Goal: Task Accomplishment & Management: Use online tool/utility

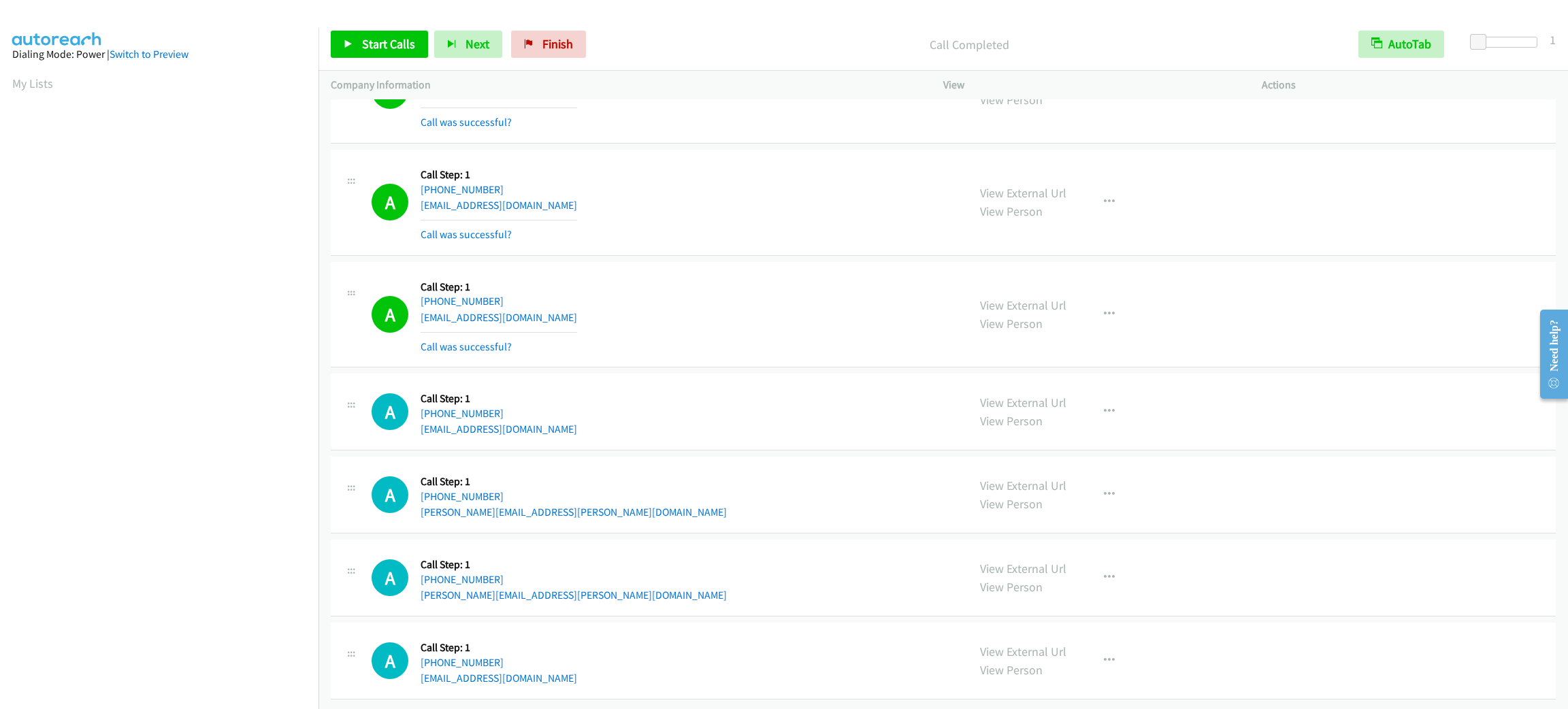
scroll to position [59, 0]
click at [822, 221] on div "A Callback Scheduled Call Step: 1 America/New_York [PHONE_NUMBER] [EMAIL_ADDRES…" at bounding box center [664, 202] width 584 height 81
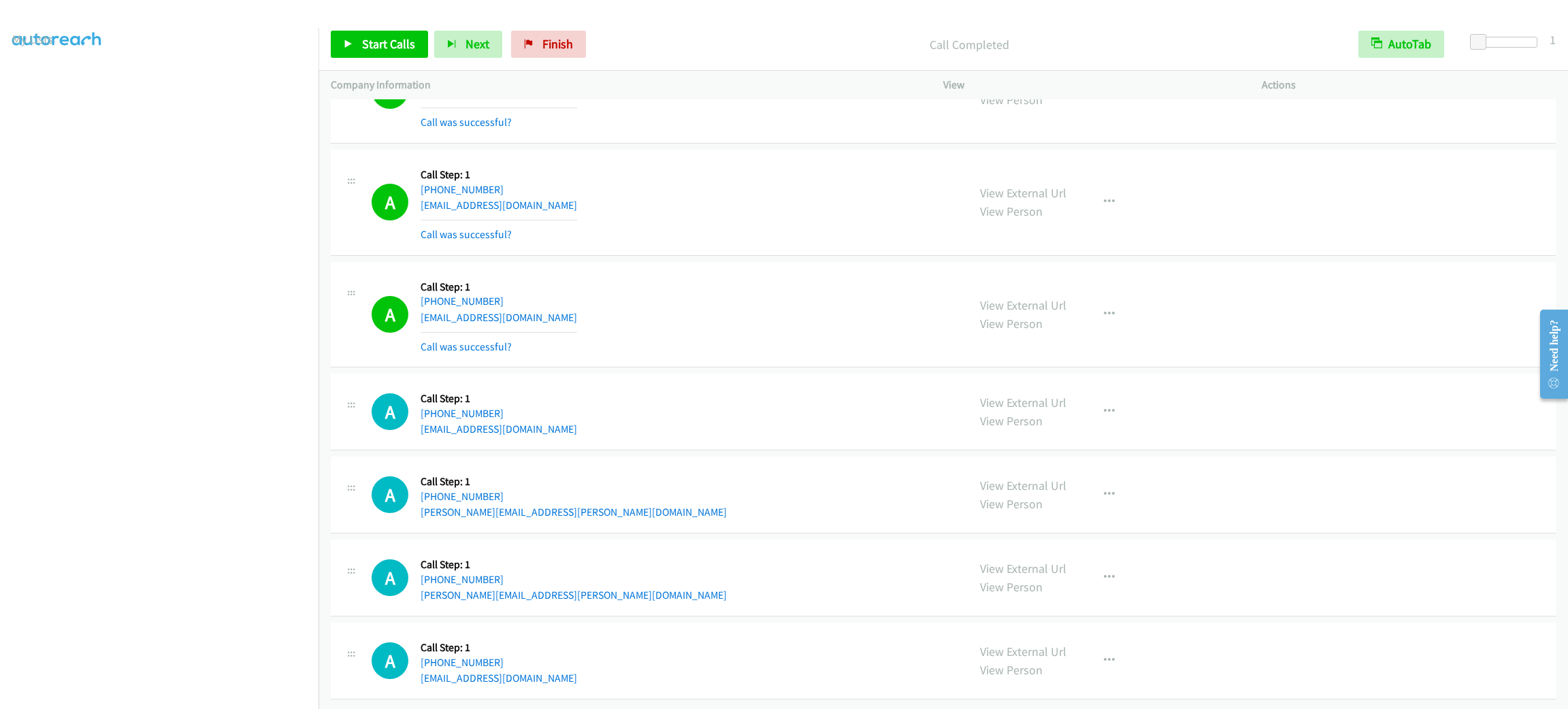
click at [822, 221] on div "A Callback Scheduled Call Step: 1 America/New_York [PHONE_NUMBER] [EMAIL_ADDRES…" at bounding box center [664, 202] width 584 height 81
click at [789, 159] on td "A Callback Scheduled Call Step: 1 America/New_York [PHONE_NUMBER] [EMAIL_ADDRES…" at bounding box center [943, 203] width 1250 height 112
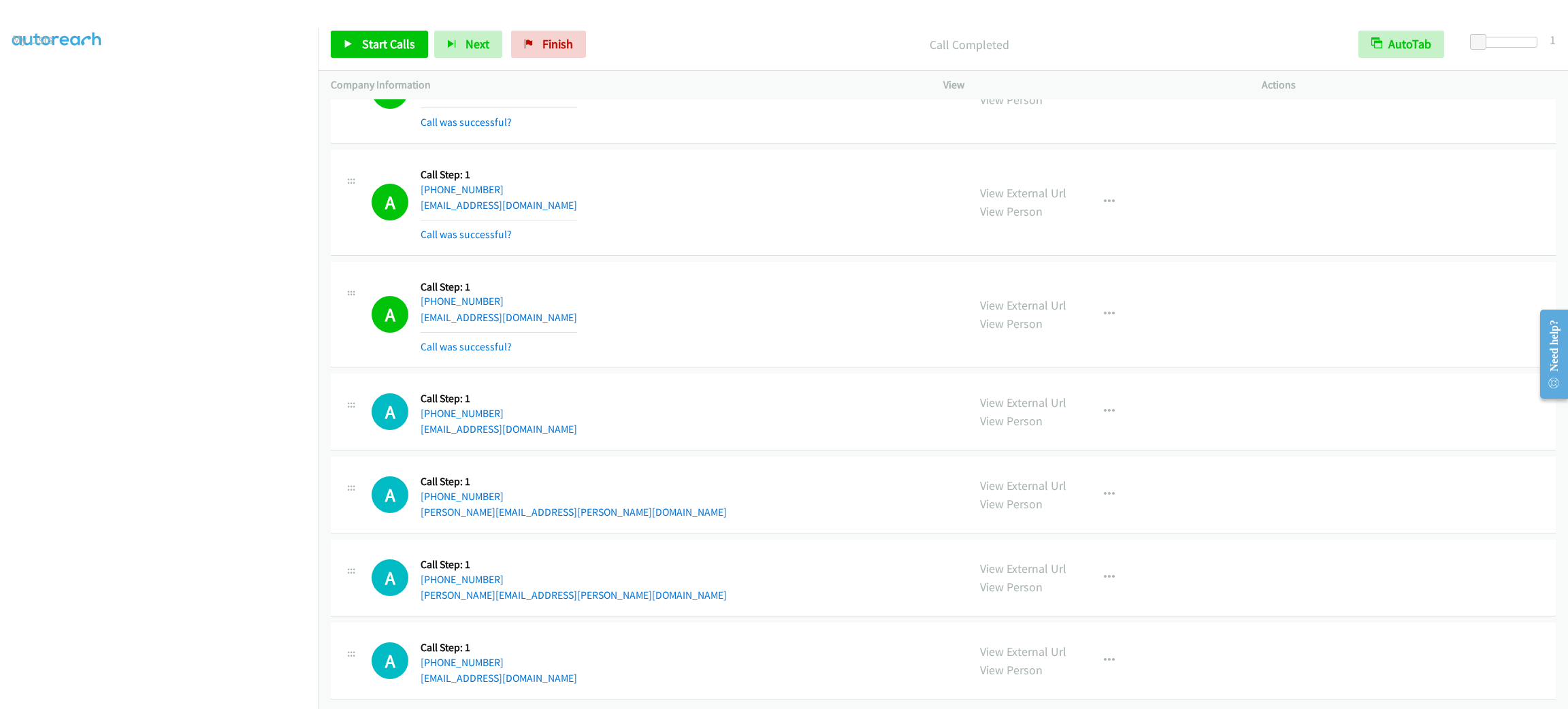
click at [789, 159] on td "A Callback Scheduled Call Step: 1 America/New_York [PHONE_NUMBER] [EMAIL_ADDRES…" at bounding box center [943, 203] width 1250 height 112
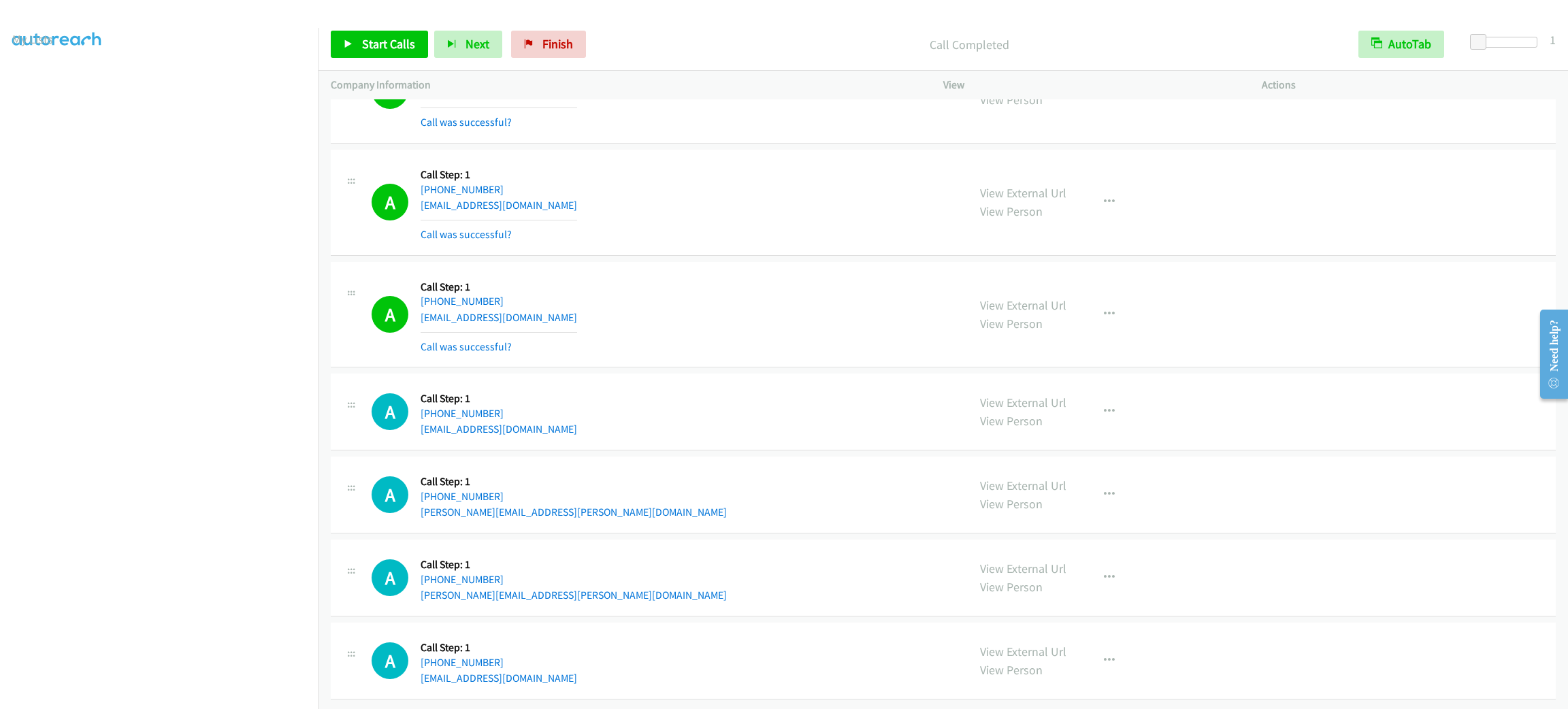
click at [818, 179] on div "A Callback Scheduled Call Step: 1 America/New_York [PHONE_NUMBER] [EMAIL_ADDRES…" at bounding box center [664, 202] width 584 height 81
click at [609, 321] on div "A Callback Scheduled Call Step: 1 America/New_York [PHONE_NUMBER] [EMAIL_ADDRES…" at bounding box center [664, 315] width 584 height 81
click at [676, 167] on div "A Callback Scheduled Call Step: 1 America/New_York [PHONE_NUMBER] [EMAIL_ADDRES…" at bounding box center [664, 202] width 584 height 81
click at [696, 178] on div "A Callback Scheduled Call Step: 1 America/New_York [PHONE_NUMBER] [EMAIL_ADDRES…" at bounding box center [664, 202] width 584 height 81
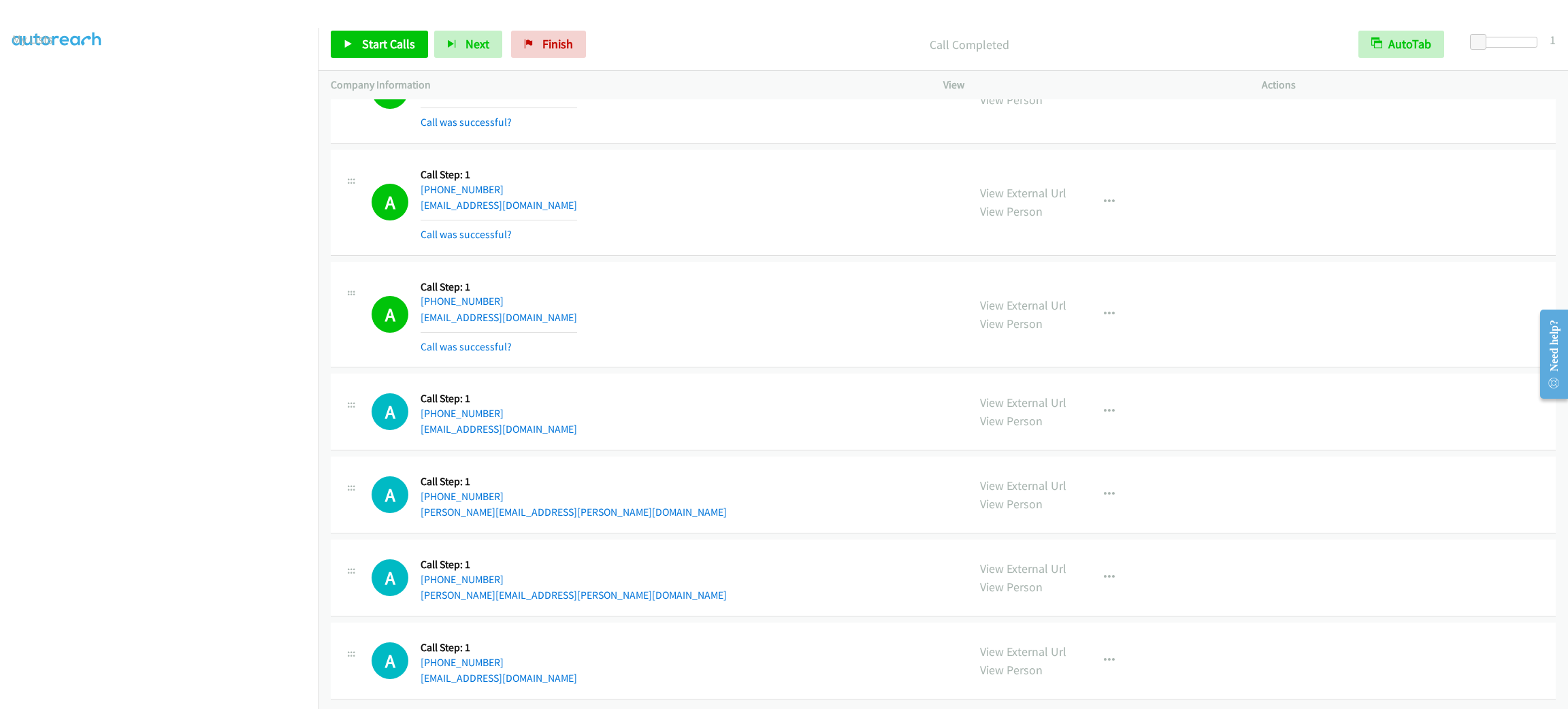
click at [664, 128] on td "A Callback Scheduled Call Step: 1 America/New_York [PHONE_NUMBER] [EMAIL_ADDRES…" at bounding box center [943, 91] width 1250 height 112
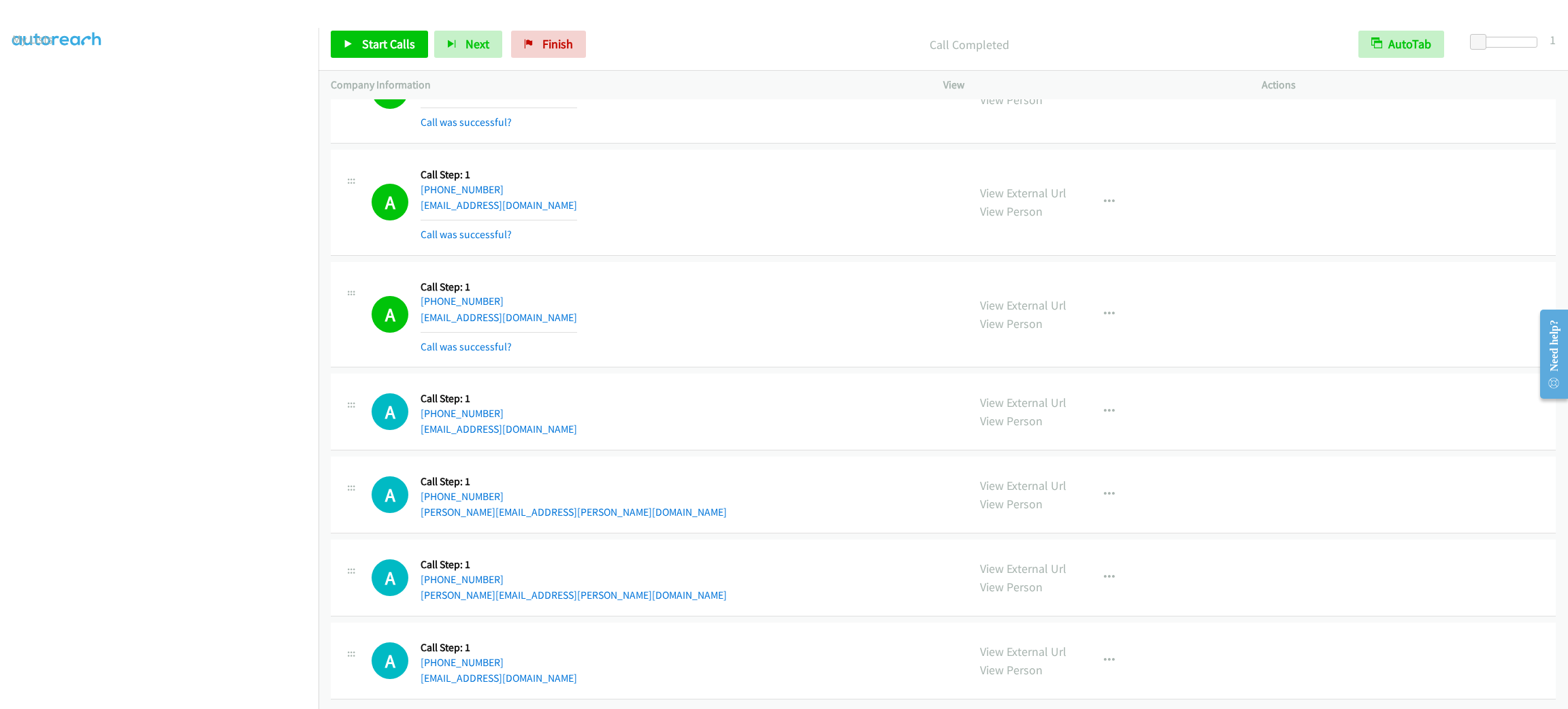
click at [664, 128] on td "A Callback Scheduled Call Step: 1 America/New_York [PHONE_NUMBER] [EMAIL_ADDRES…" at bounding box center [943, 91] width 1250 height 112
click at [666, 128] on td "A Callback Scheduled Call Step: 1 America/New_York [PHONE_NUMBER] [EMAIL_ADDRES…" at bounding box center [943, 91] width 1250 height 112
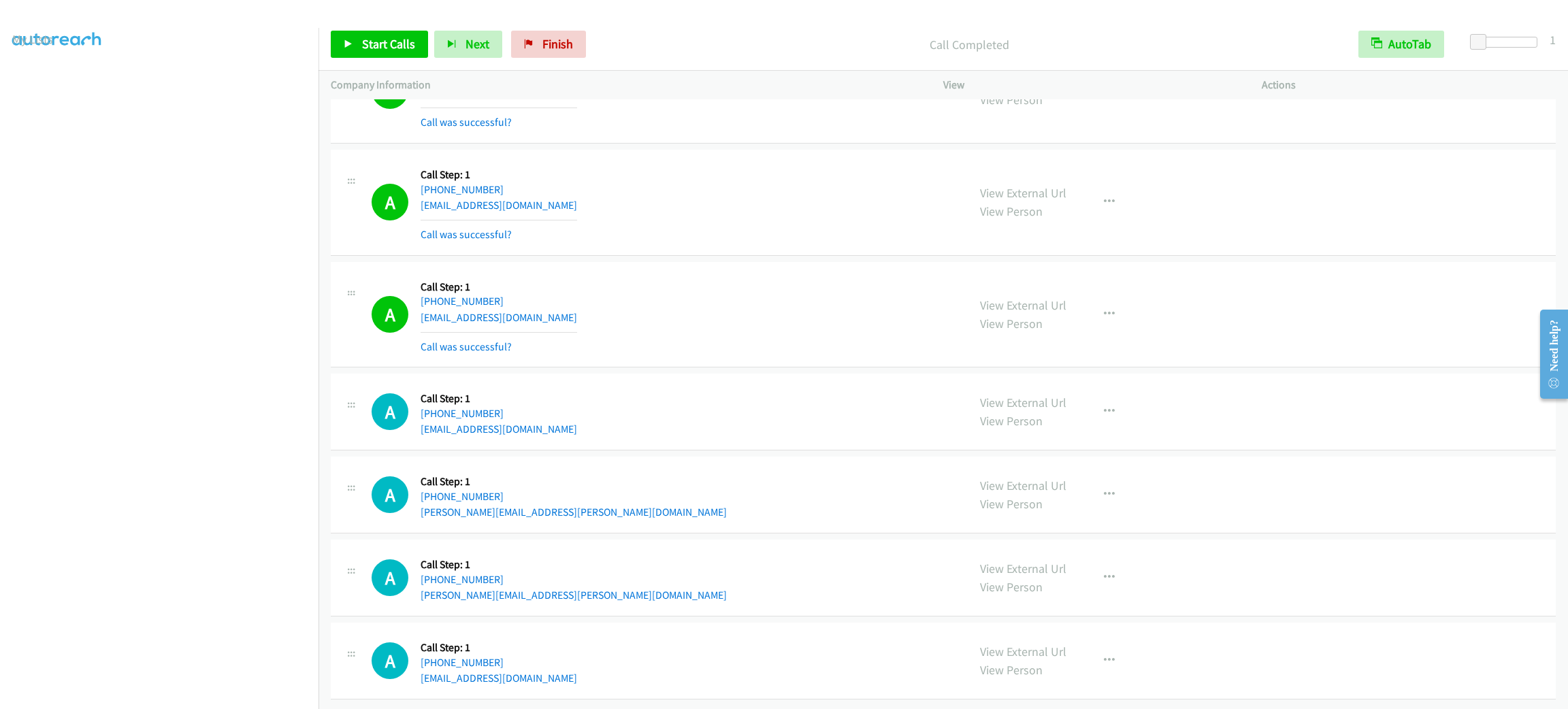
click at [666, 128] on td "A Callback Scheduled Call Step: 1 America/New_York [PHONE_NUMBER] [EMAIL_ADDRES…" at bounding box center [943, 91] width 1250 height 112
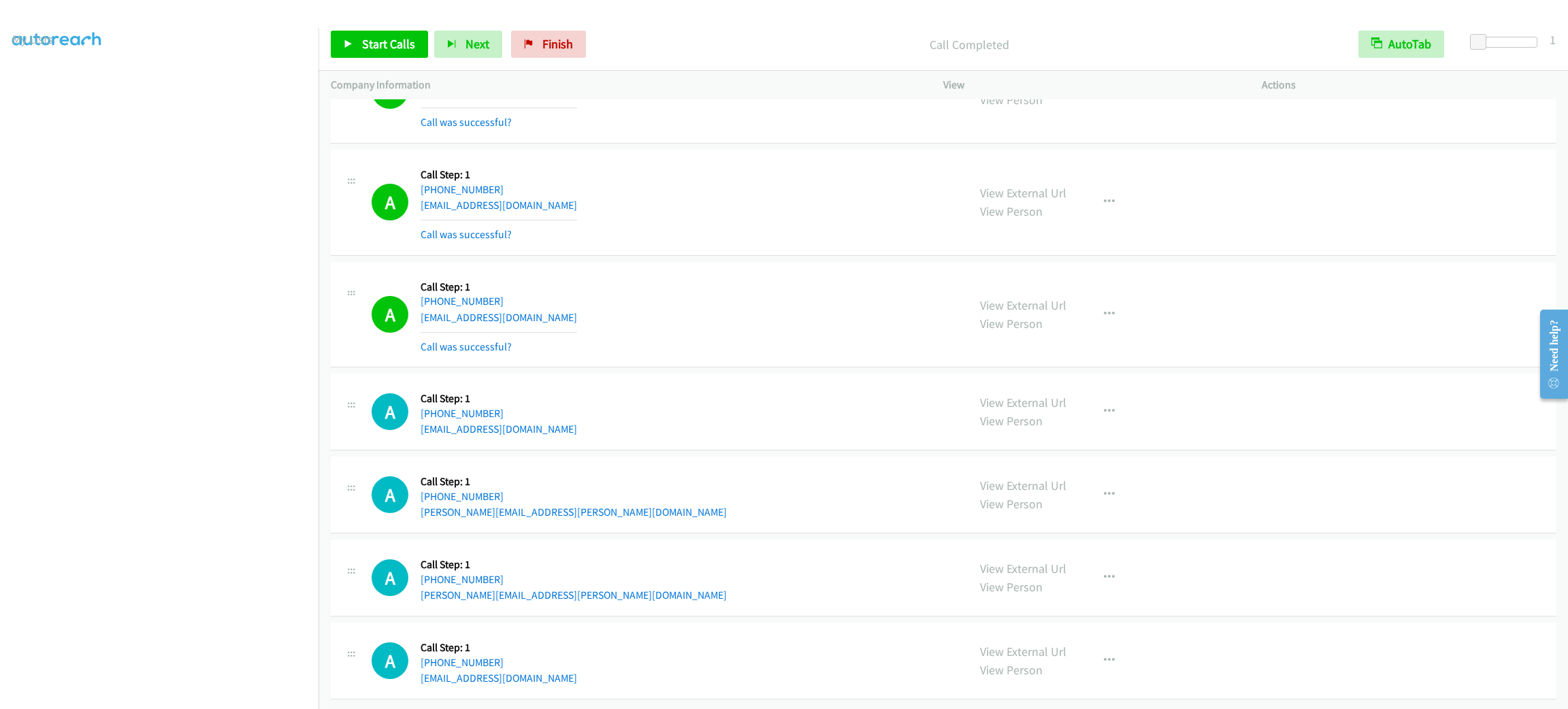
click at [666, 128] on td "A Callback Scheduled Call Step: 1 America/New_York [PHONE_NUMBER] [EMAIL_ADDRES…" at bounding box center [943, 91] width 1250 height 112
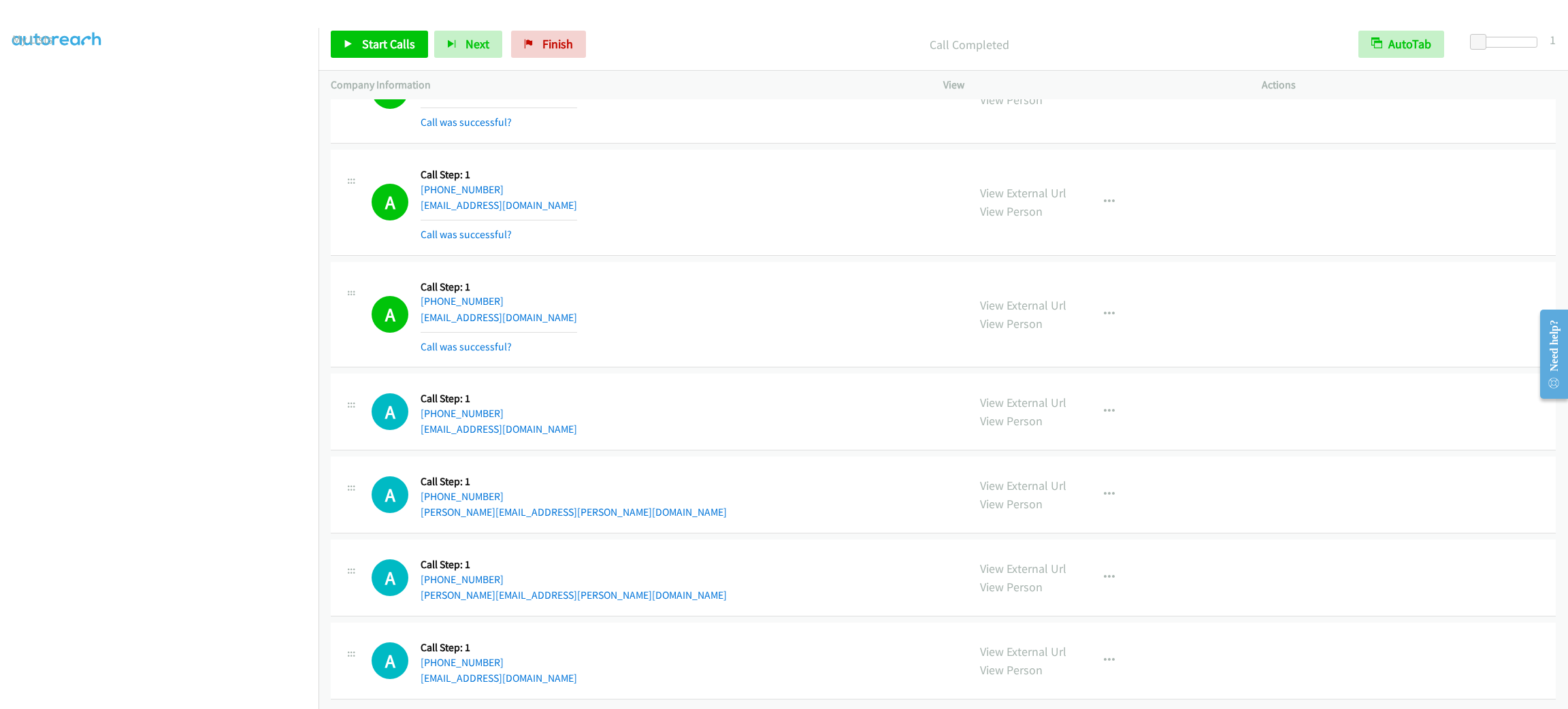
click at [781, 294] on div "A Callback Scheduled Call Step: 1 America/New_York [PHONE_NUMBER] [EMAIL_ADDRES…" at bounding box center [664, 315] width 584 height 81
click at [399, 33] on link "Start Calls" at bounding box center [379, 44] width 97 height 27
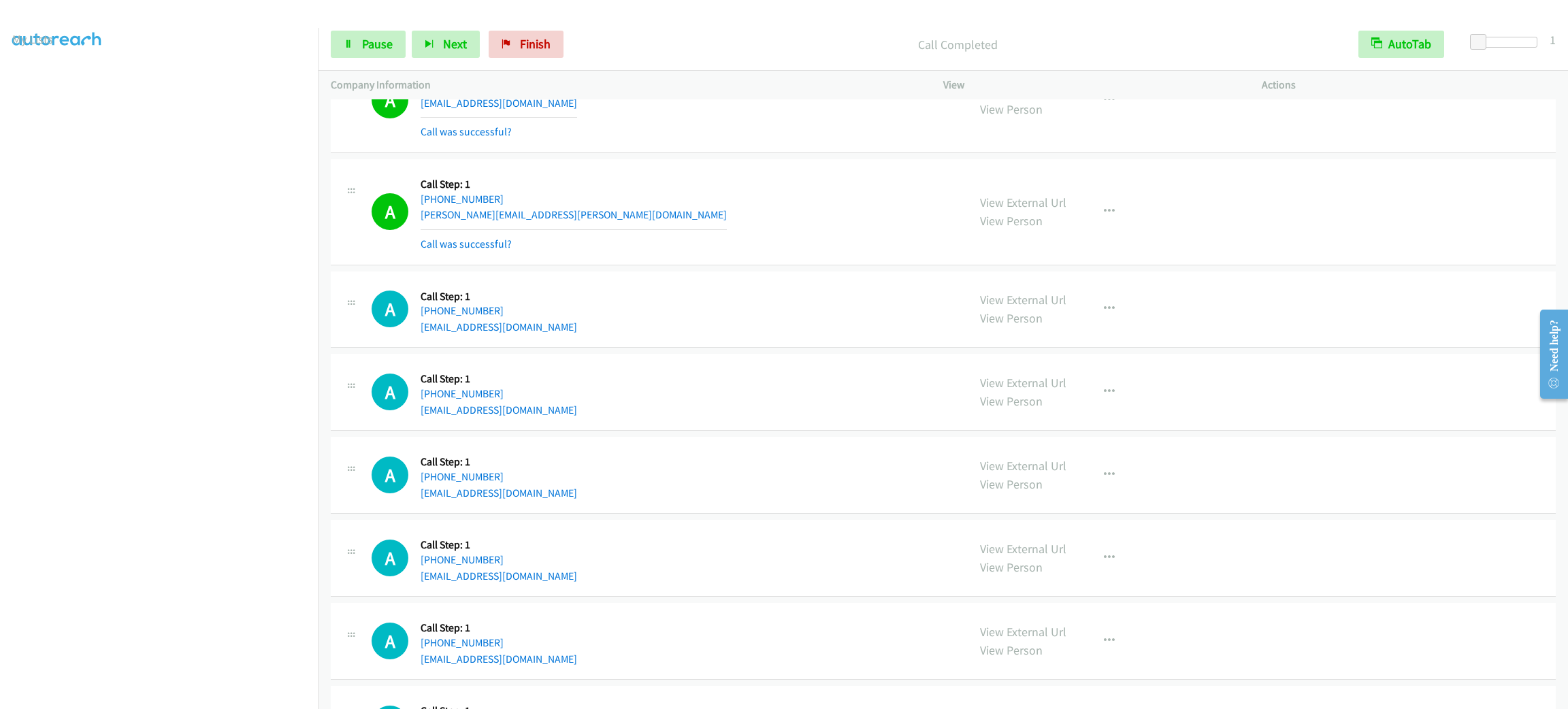
scroll to position [7171, 0]
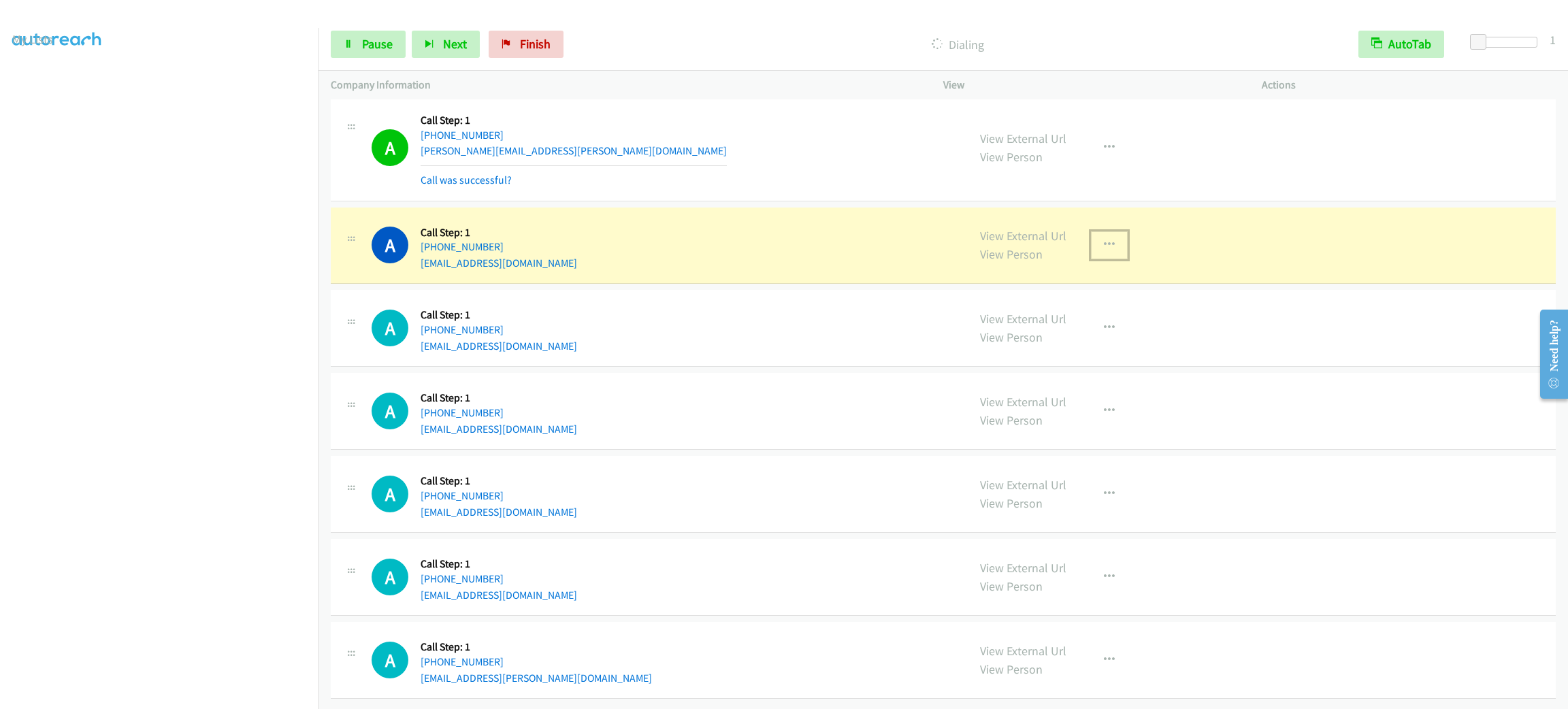
click at [1091, 232] on button "button" at bounding box center [1110, 245] width 37 height 27
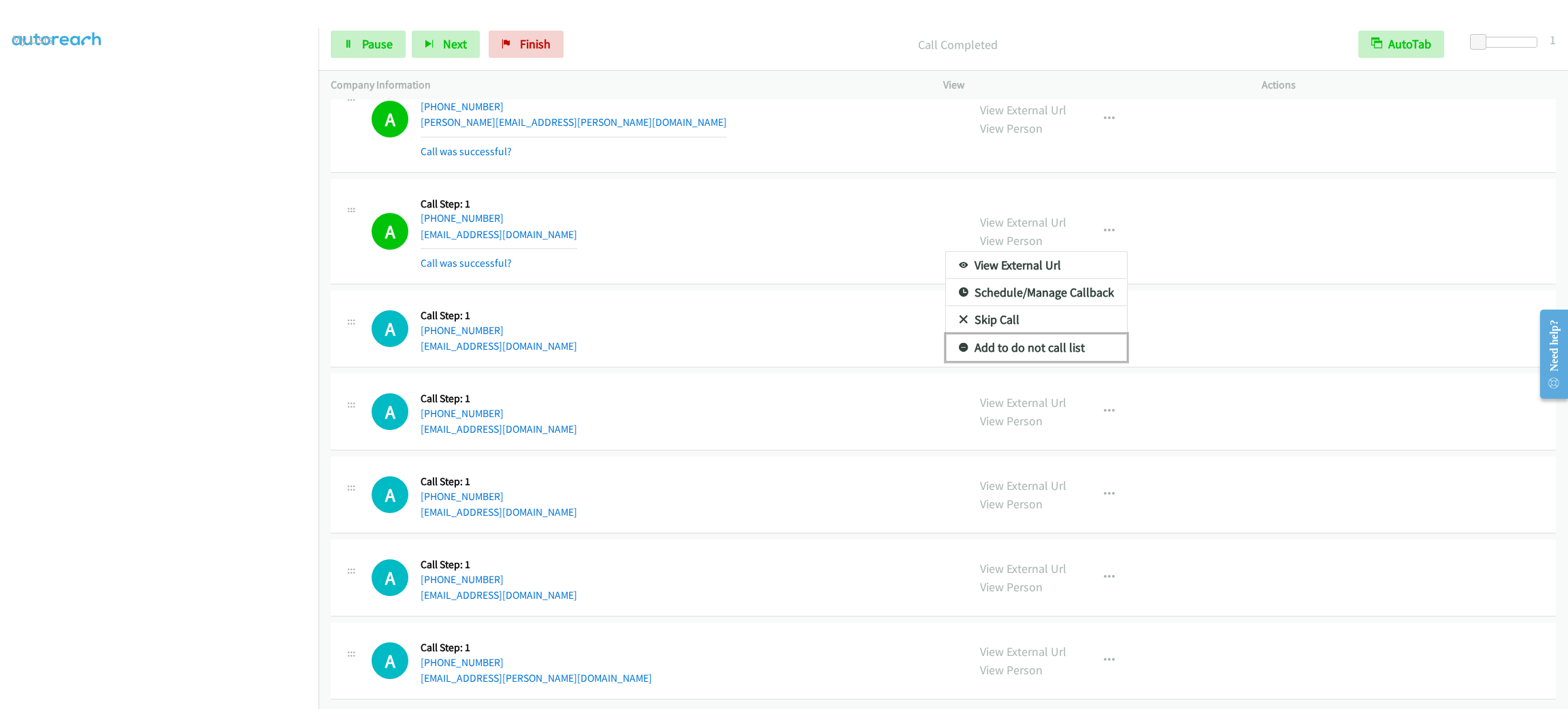
click at [1074, 361] on link "Add to do not call list" at bounding box center [1037, 347] width 181 height 27
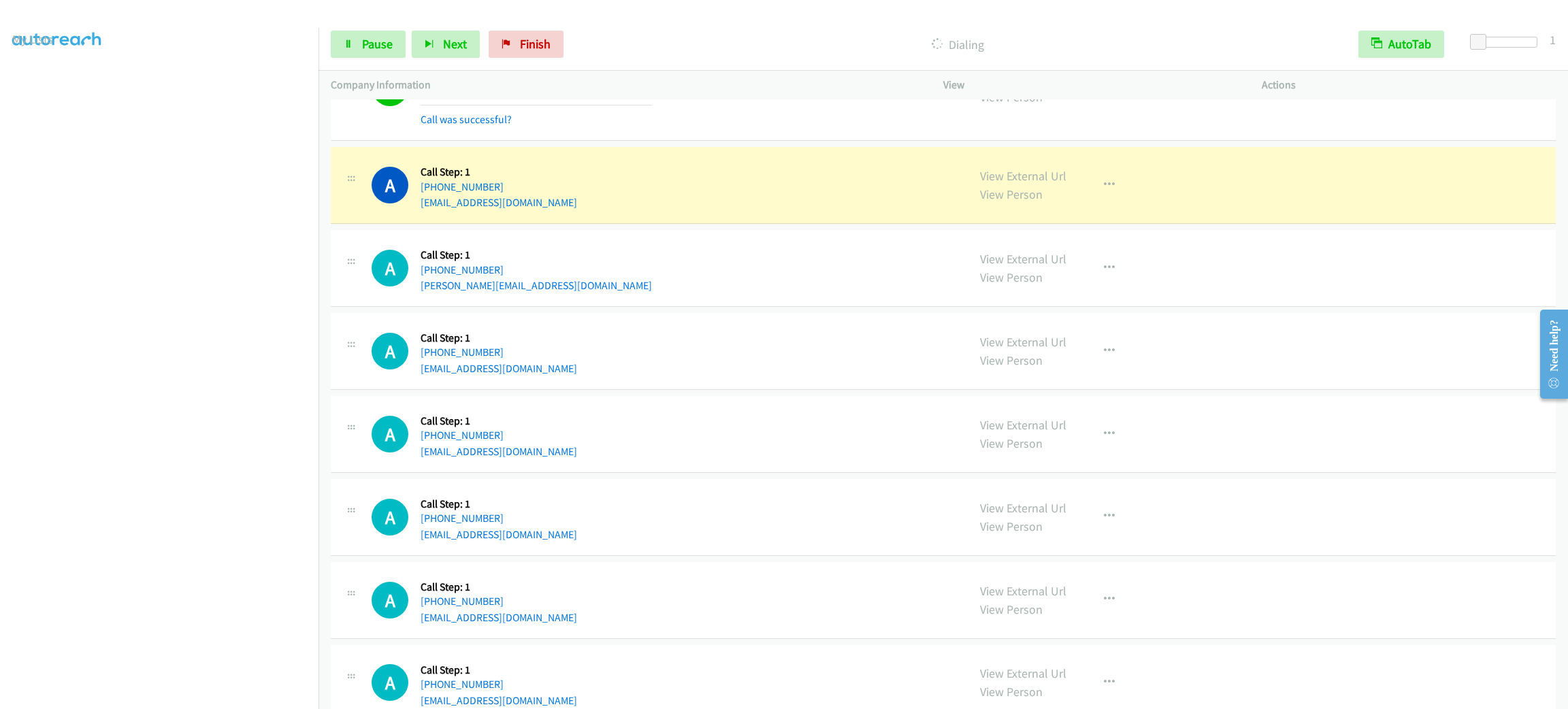
scroll to position [7973, 0]
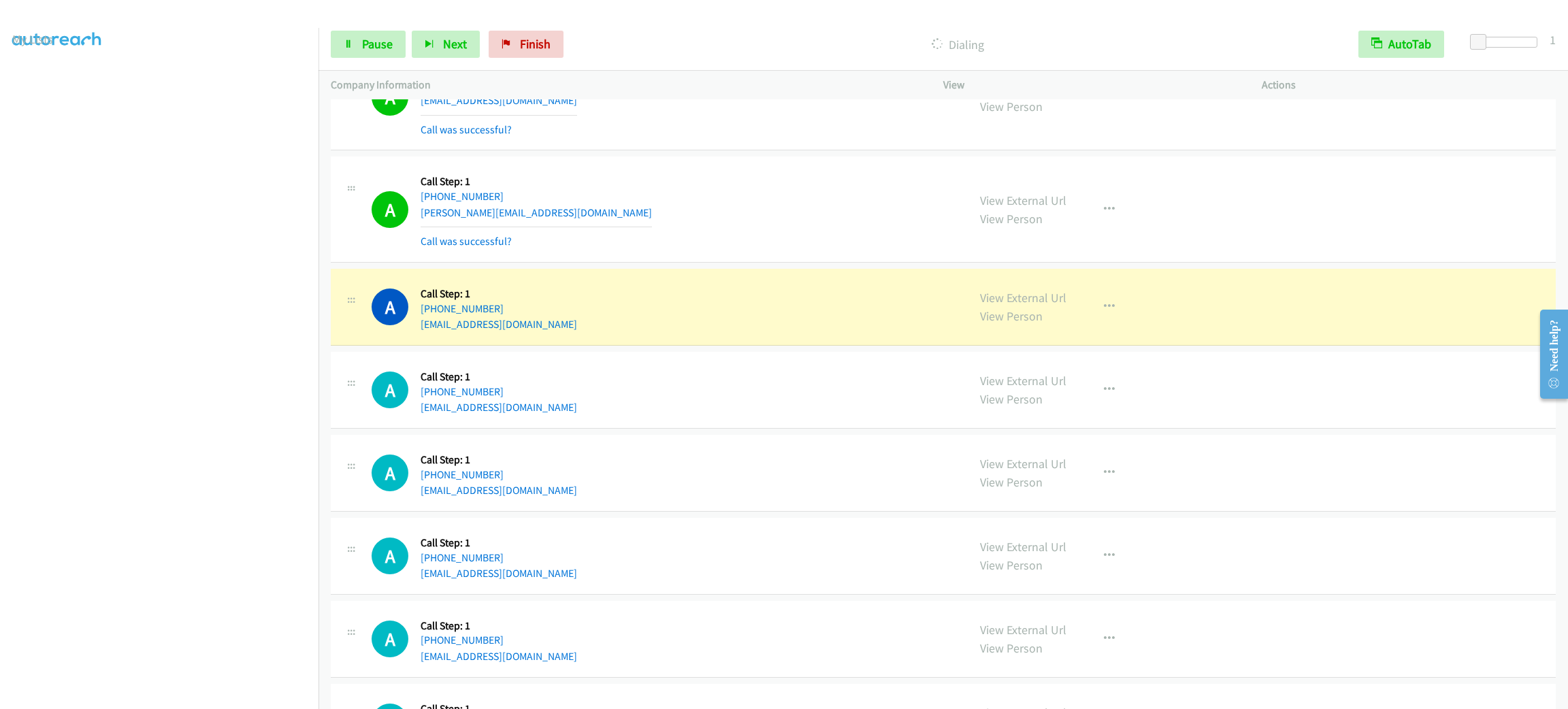
click at [631, 244] on div "A Callback Scheduled Call Step: 1 America/Los_Angeles [PHONE_NUMBER] [PERSON_NA…" at bounding box center [664, 209] width 584 height 81
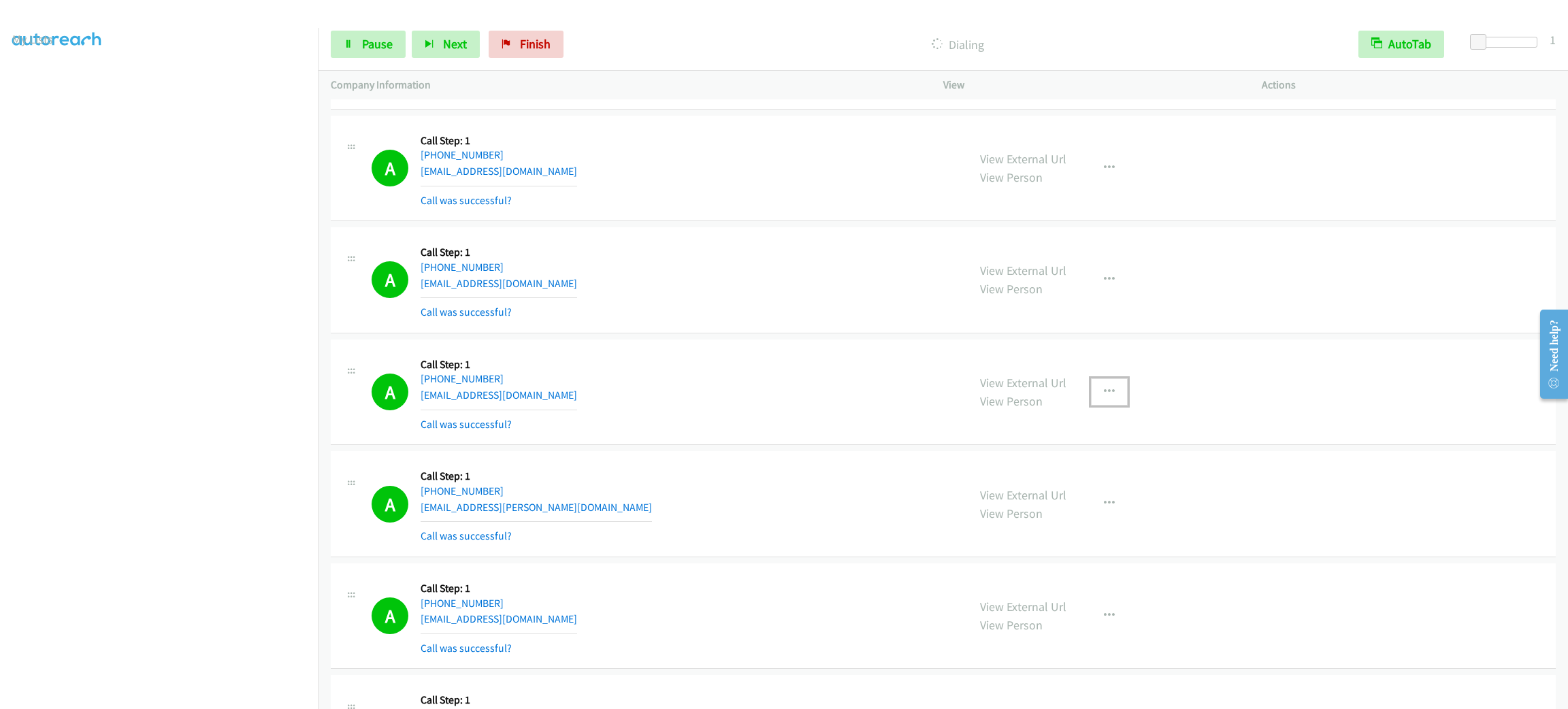
click at [1105, 397] on icon "button" at bounding box center [1109, 392] width 11 height 11
click at [1063, 522] on link "Add to do not call list" at bounding box center [1037, 508] width 181 height 27
click at [376, 38] on span "Pause" at bounding box center [377, 44] width 30 height 16
click at [401, 45] on span "Start Calls" at bounding box center [388, 44] width 53 height 16
click at [718, 467] on td "A Callback Scheduled Call Step: 1 America/Los_Angeles [PHONE_NUMBER] [EMAIL_ADD…" at bounding box center [943, 504] width 1250 height 112
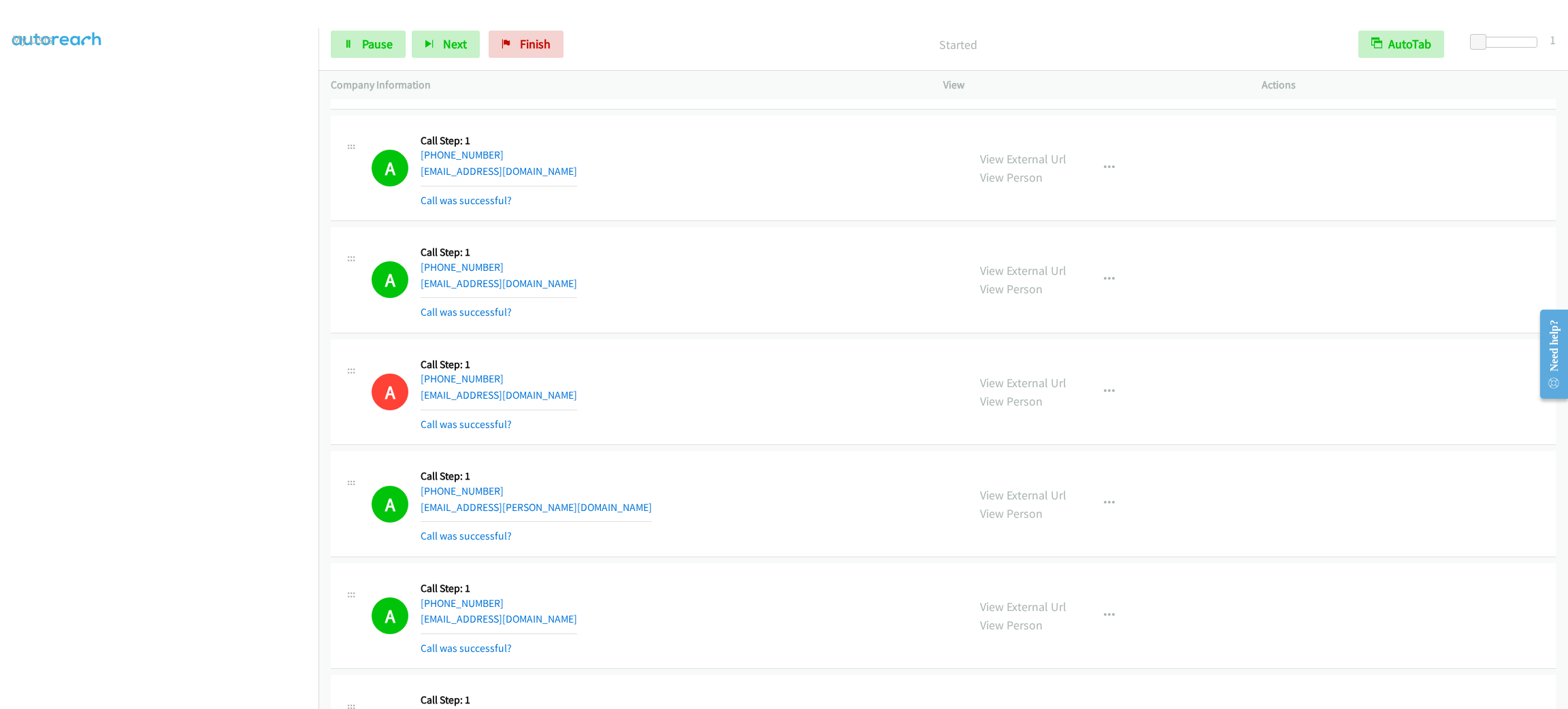
scroll to position [7791, 0]
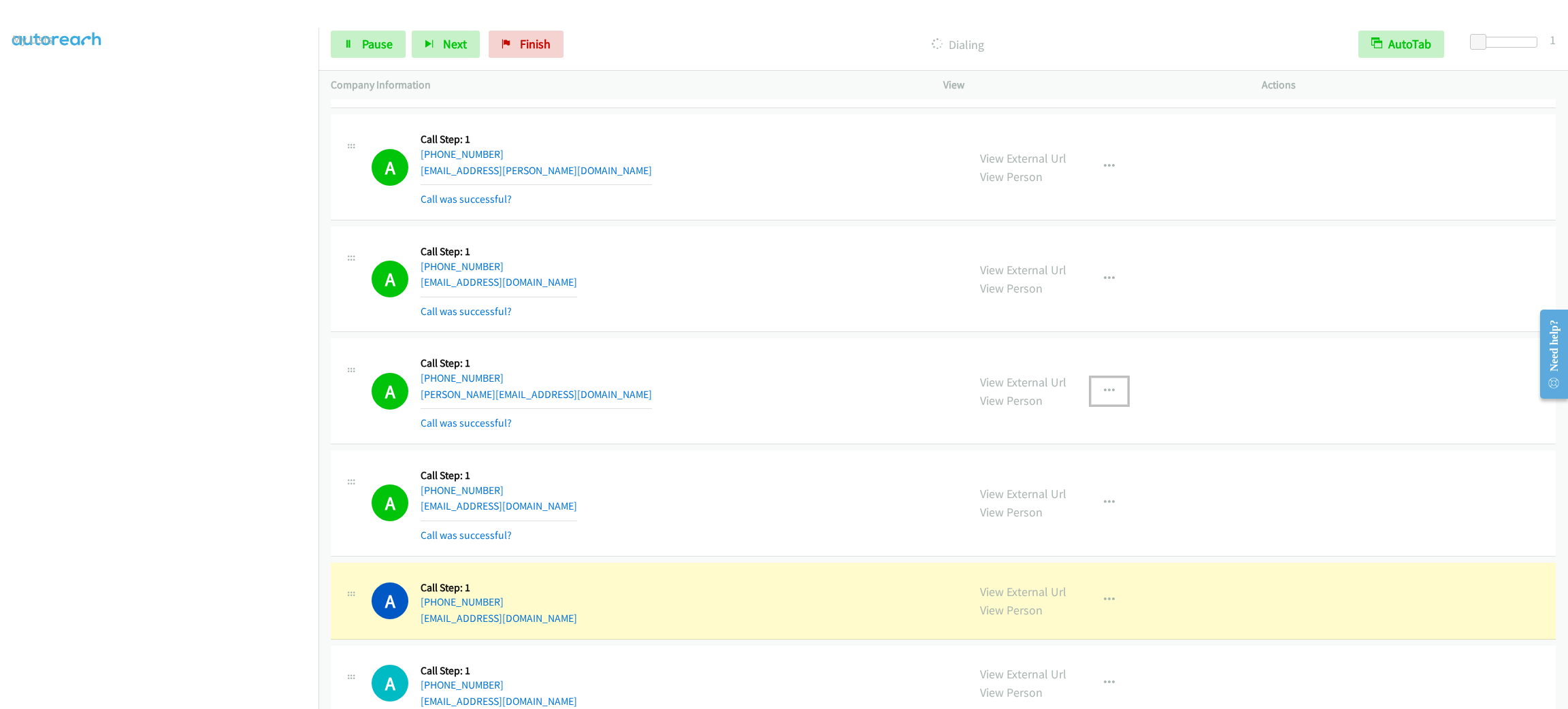
click at [1112, 404] on button "button" at bounding box center [1110, 391] width 37 height 27
click at [1076, 521] on link "Add to do not call list" at bounding box center [1037, 508] width 181 height 27
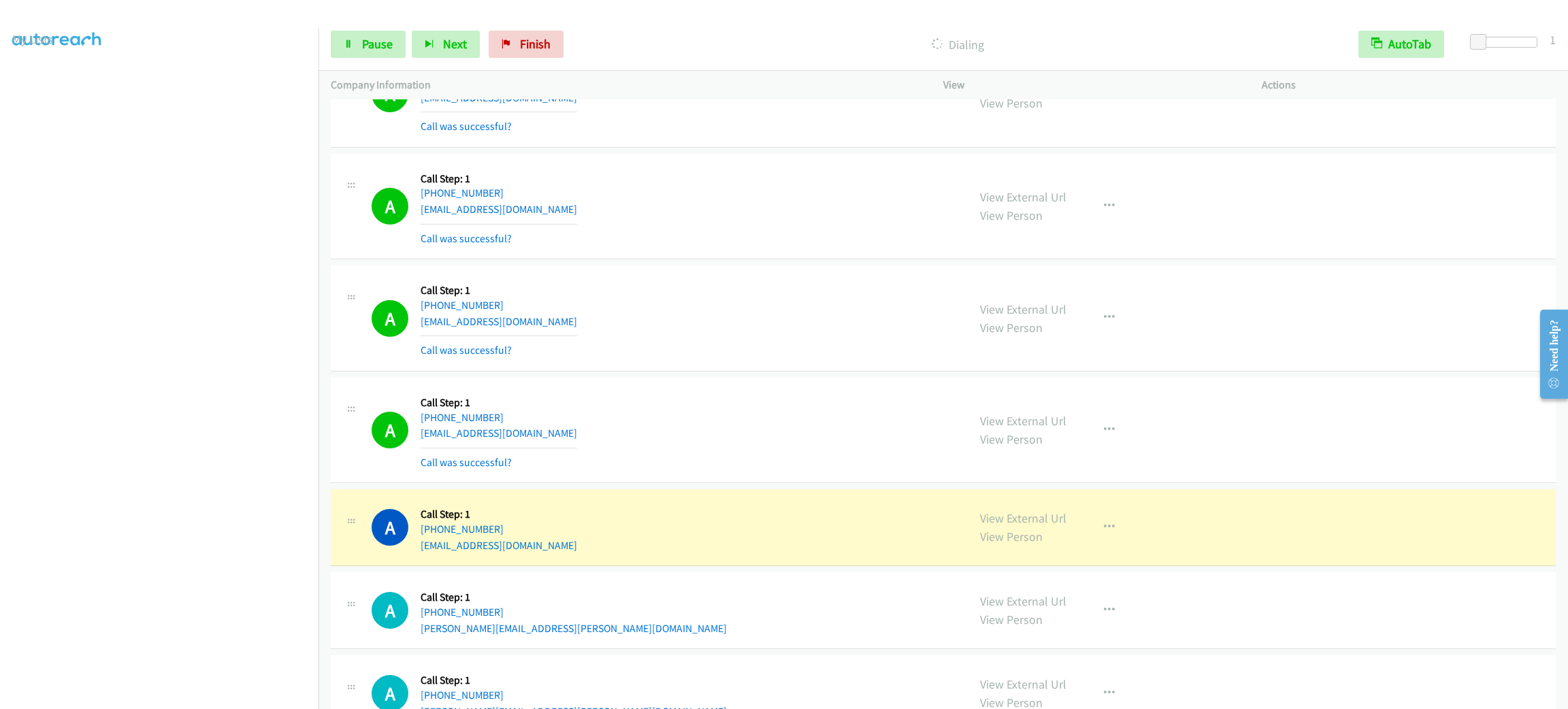
scroll to position [9585, 0]
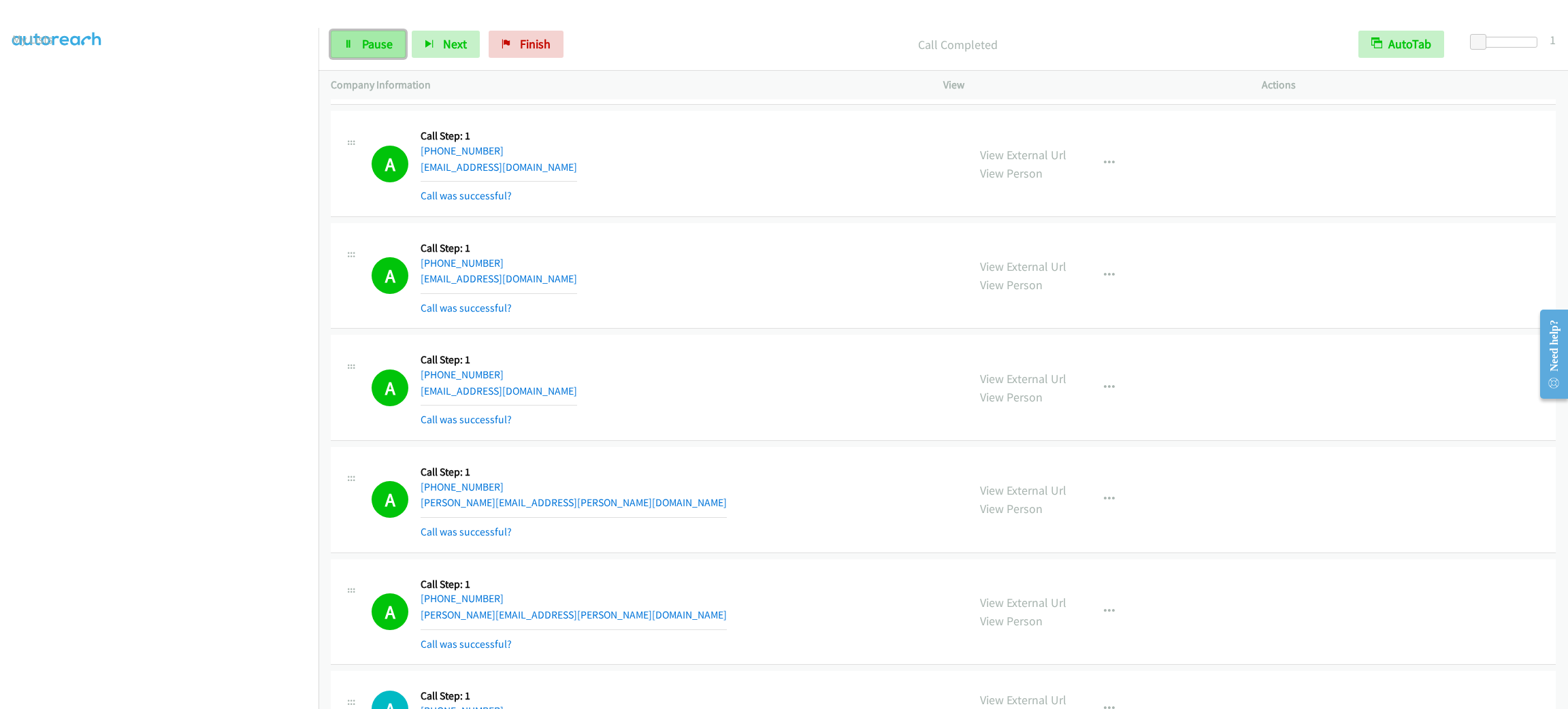
click at [374, 33] on link "Pause" at bounding box center [368, 44] width 75 height 27
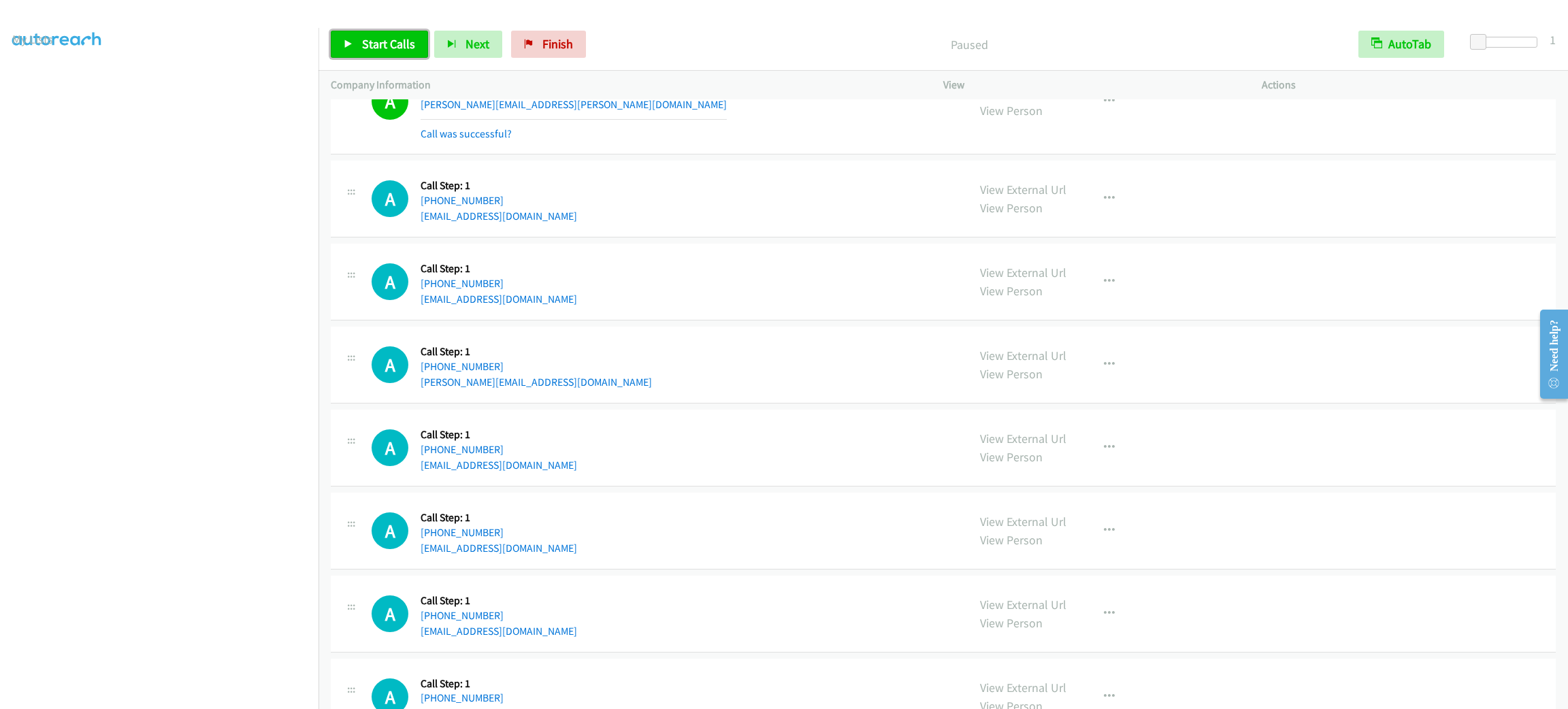
click at [345, 53] on link "Start Calls" at bounding box center [379, 44] width 97 height 27
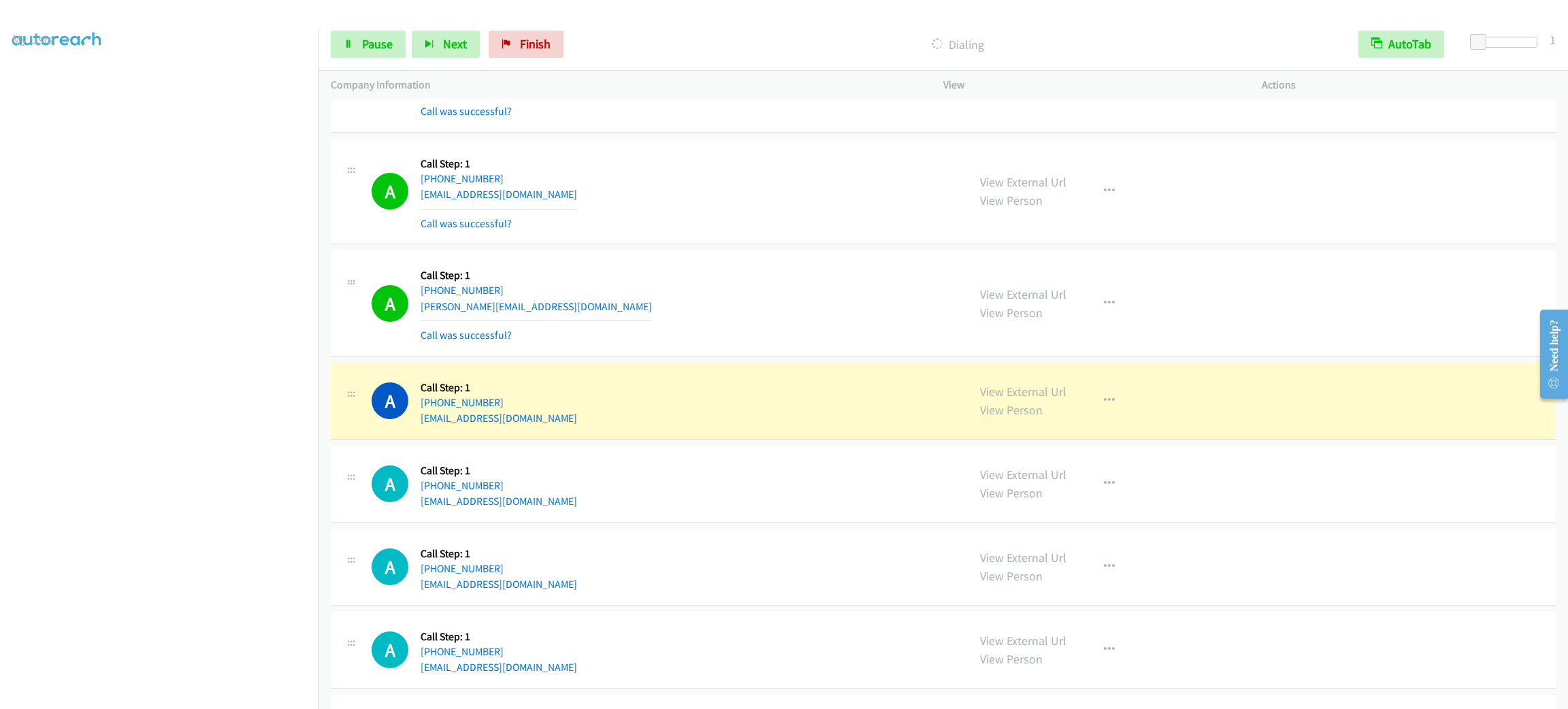
scroll to position [10965, 0]
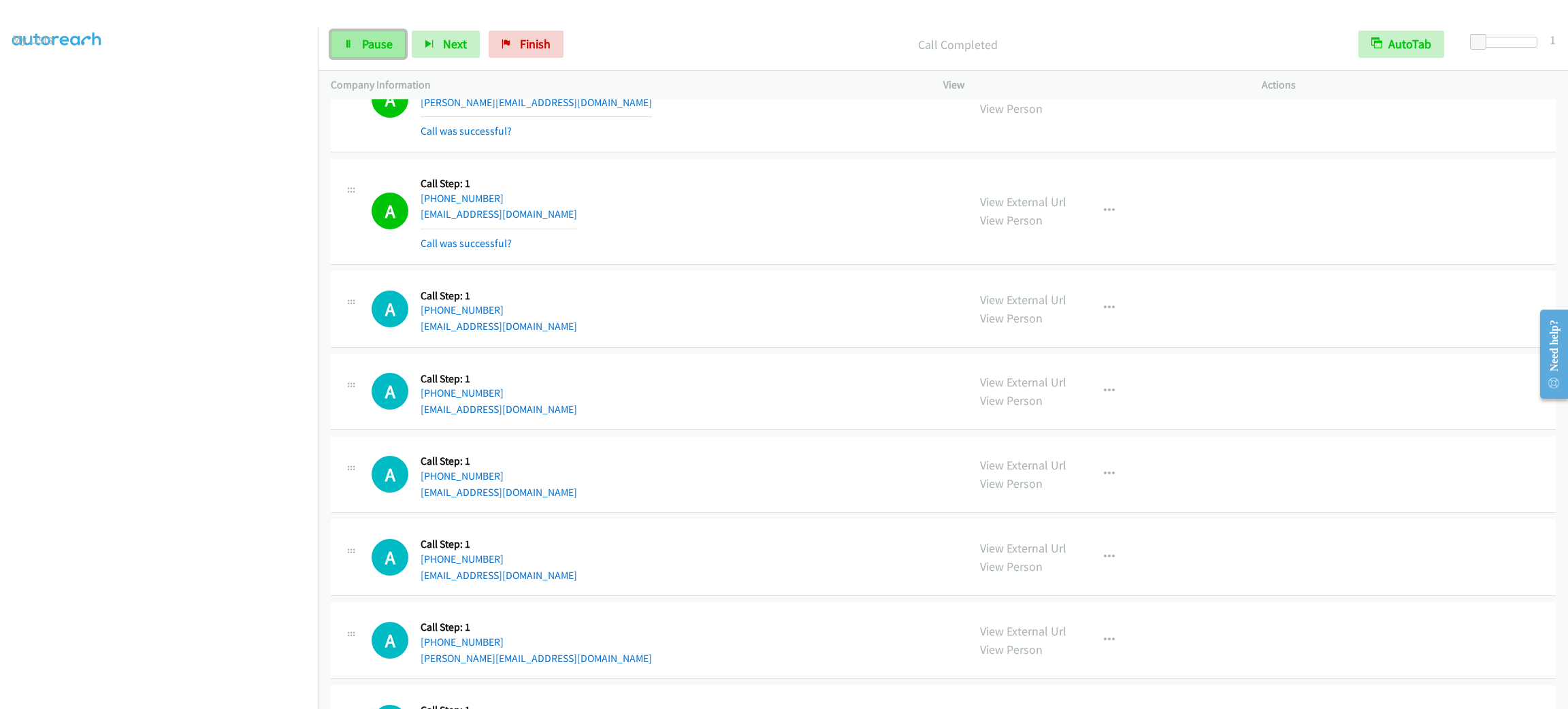
click at [383, 49] on span "Pause" at bounding box center [377, 44] width 30 height 16
click at [383, 49] on span "Start Calls" at bounding box center [388, 44] width 53 height 16
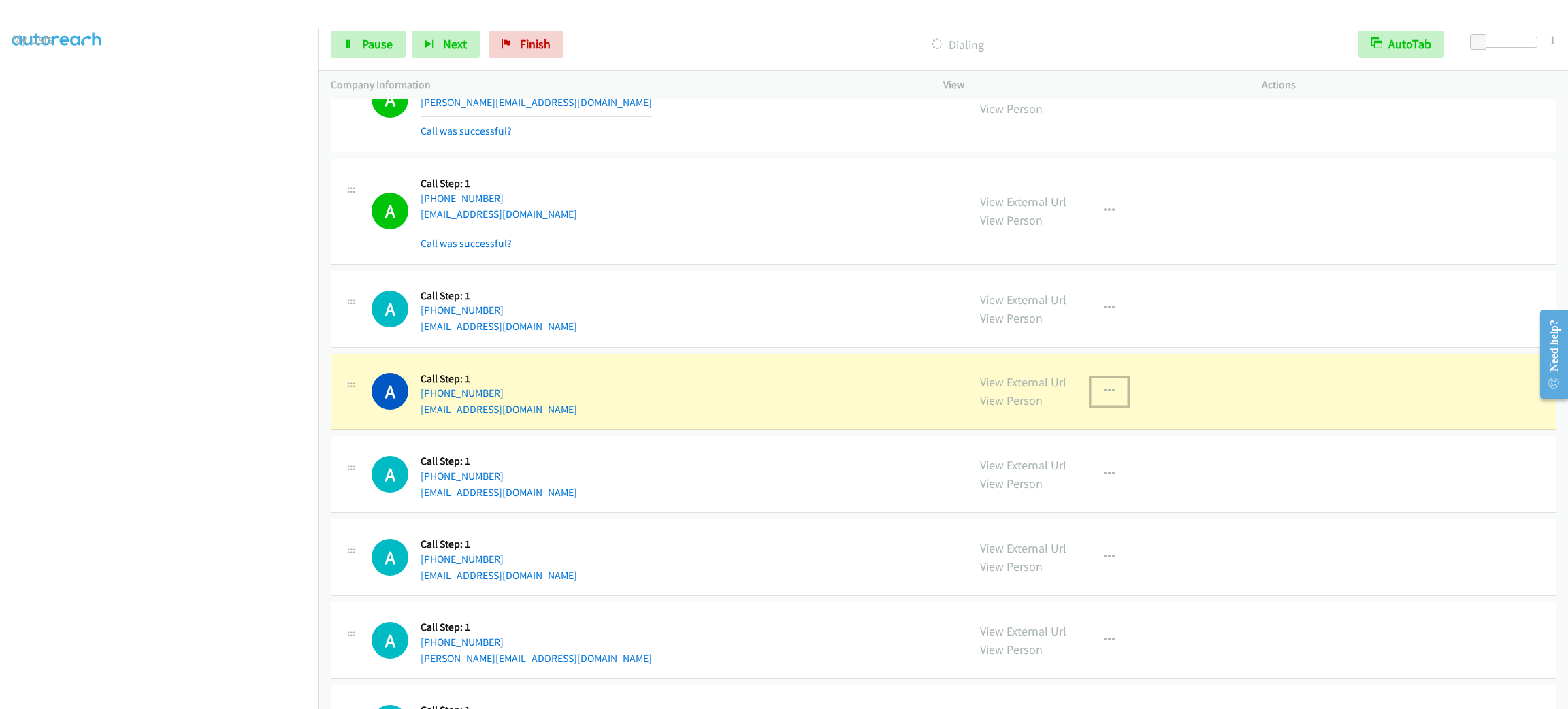
click at [1113, 404] on button "button" at bounding box center [1110, 391] width 37 height 27
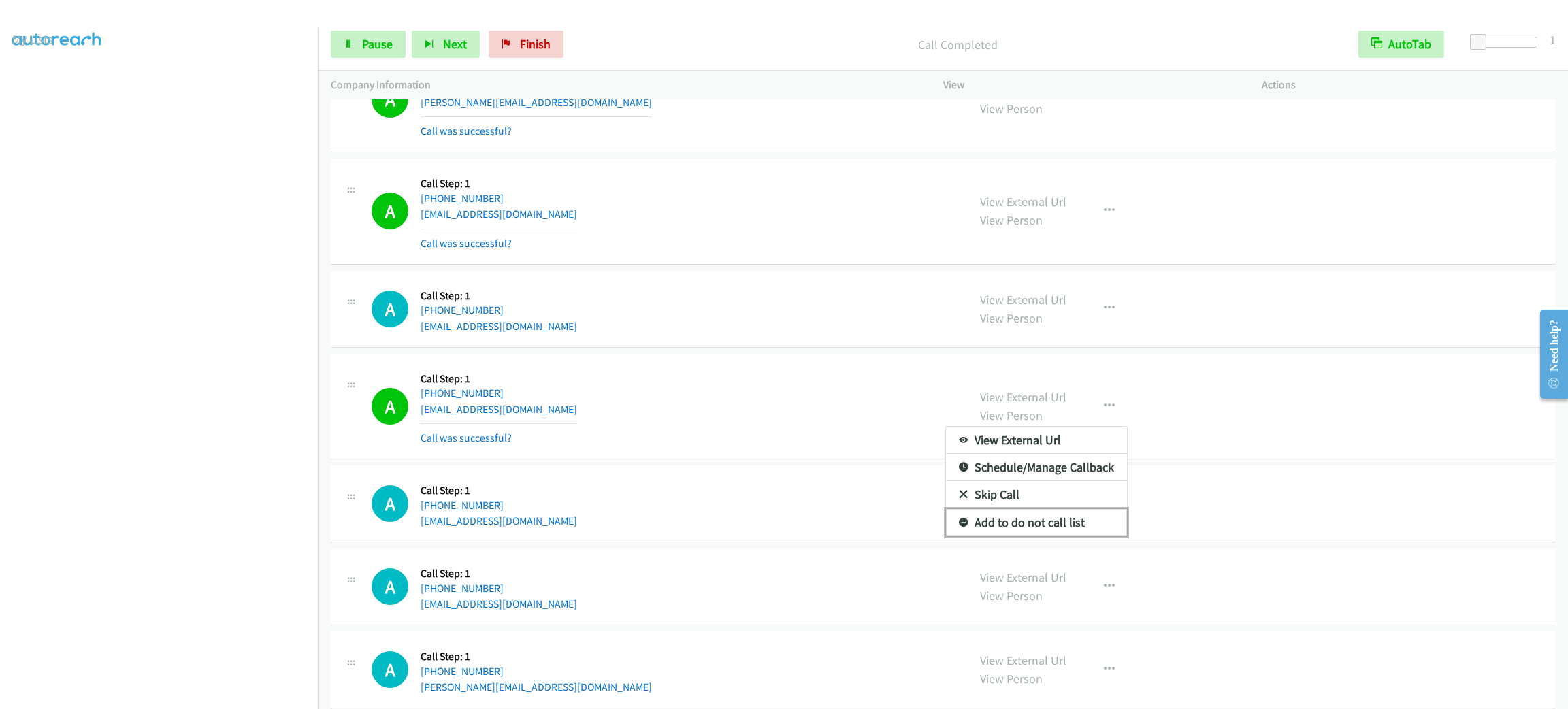
click at [1056, 536] on link "Add to do not call list" at bounding box center [1037, 522] width 181 height 27
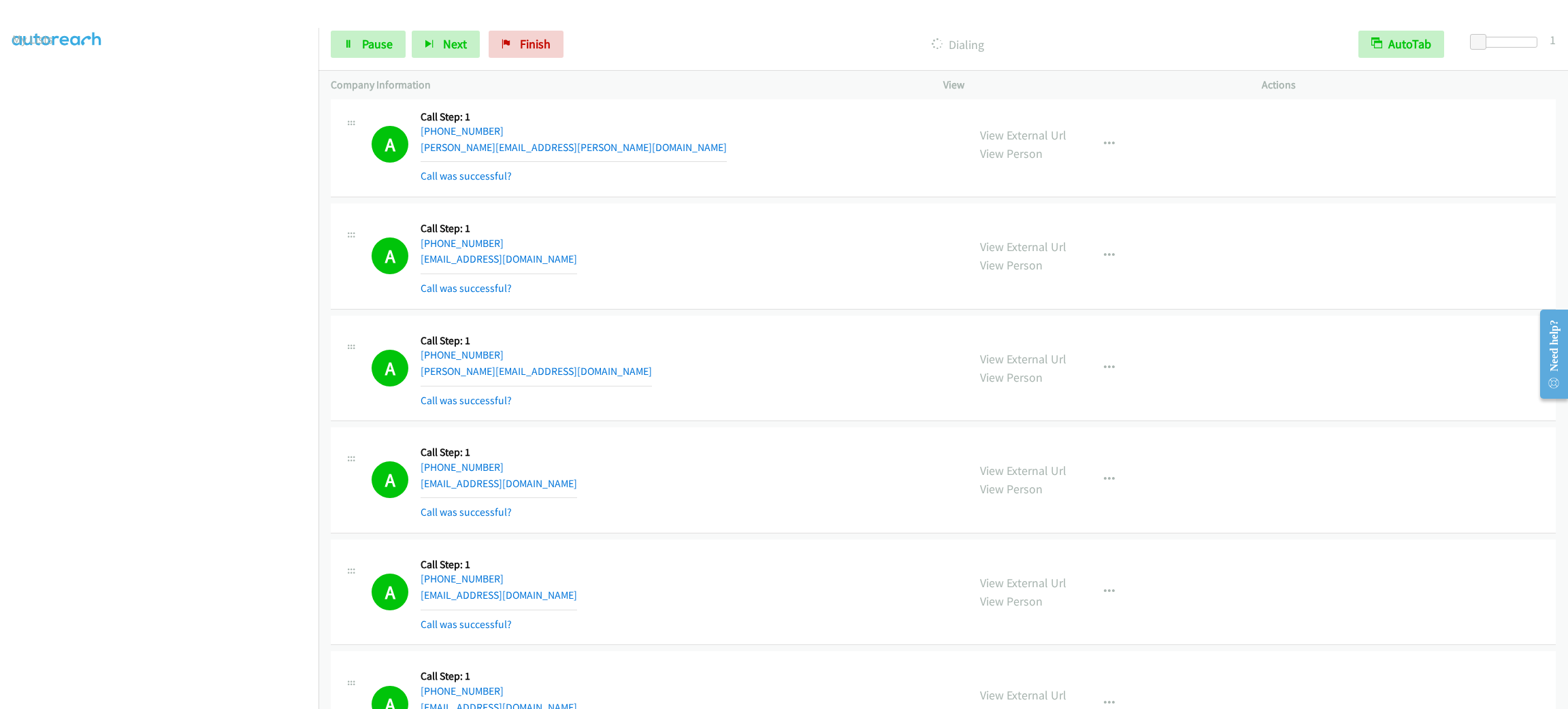
scroll to position [725, 0]
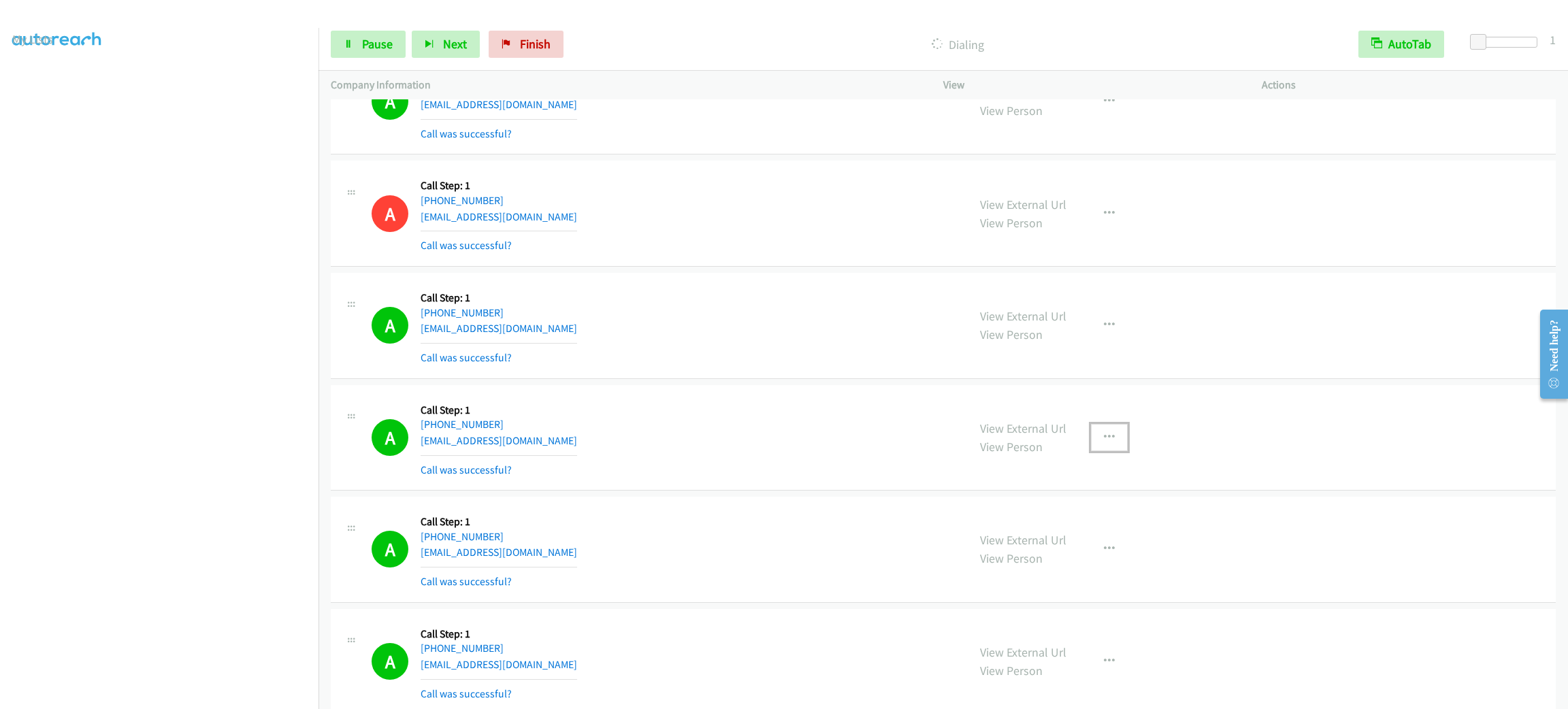
drag, startPoint x: 1090, startPoint y: 429, endPoint x: 1088, endPoint y: 440, distance: 11.2
click at [1091, 429] on button "button" at bounding box center [1110, 437] width 37 height 27
click at [1064, 558] on link "Add to do not call list" at bounding box center [1037, 554] width 181 height 27
drag, startPoint x: 1273, startPoint y: 203, endPoint x: 1317, endPoint y: 653, distance: 452.1
drag, startPoint x: 1313, startPoint y: 230, endPoint x: 1526, endPoint y: 355, distance: 247.0
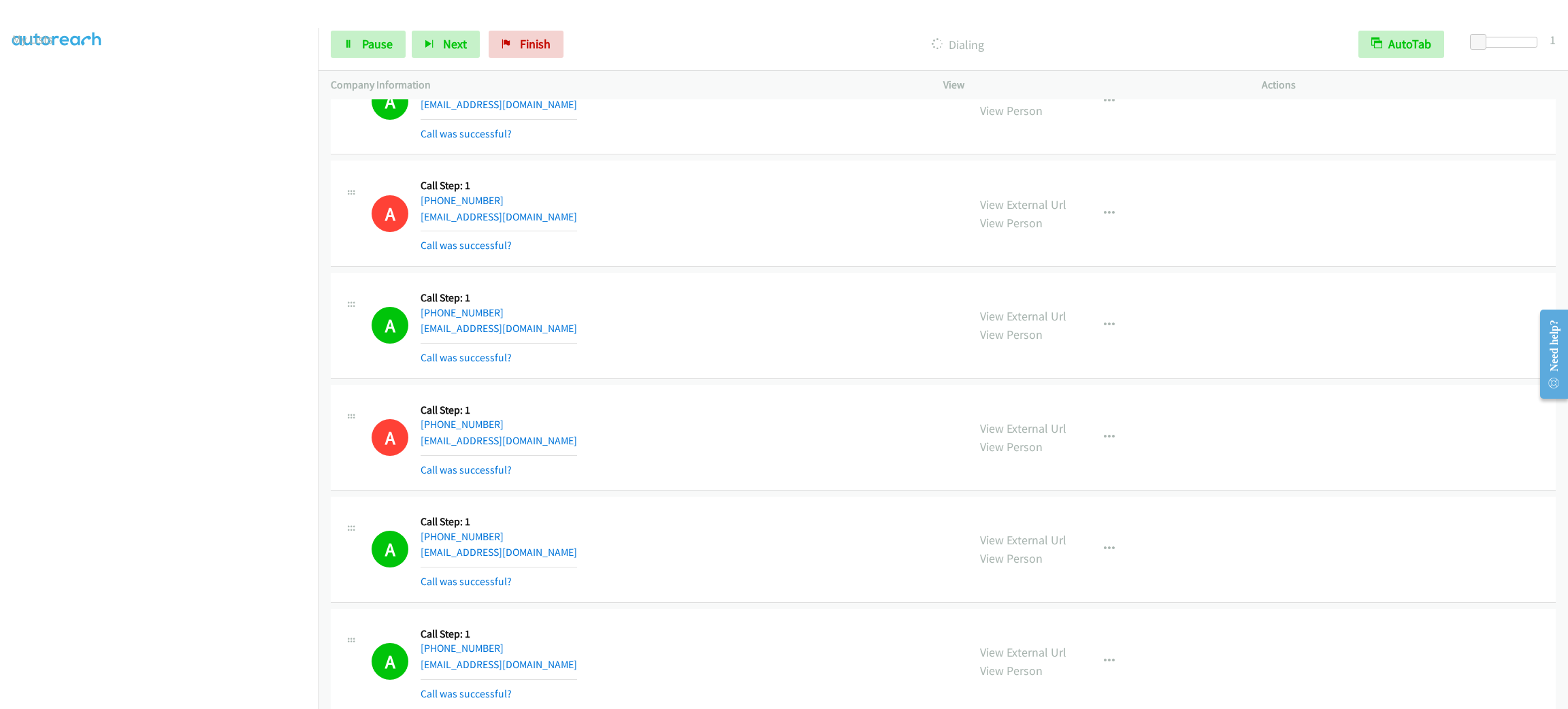
scroll to position [1337, 0]
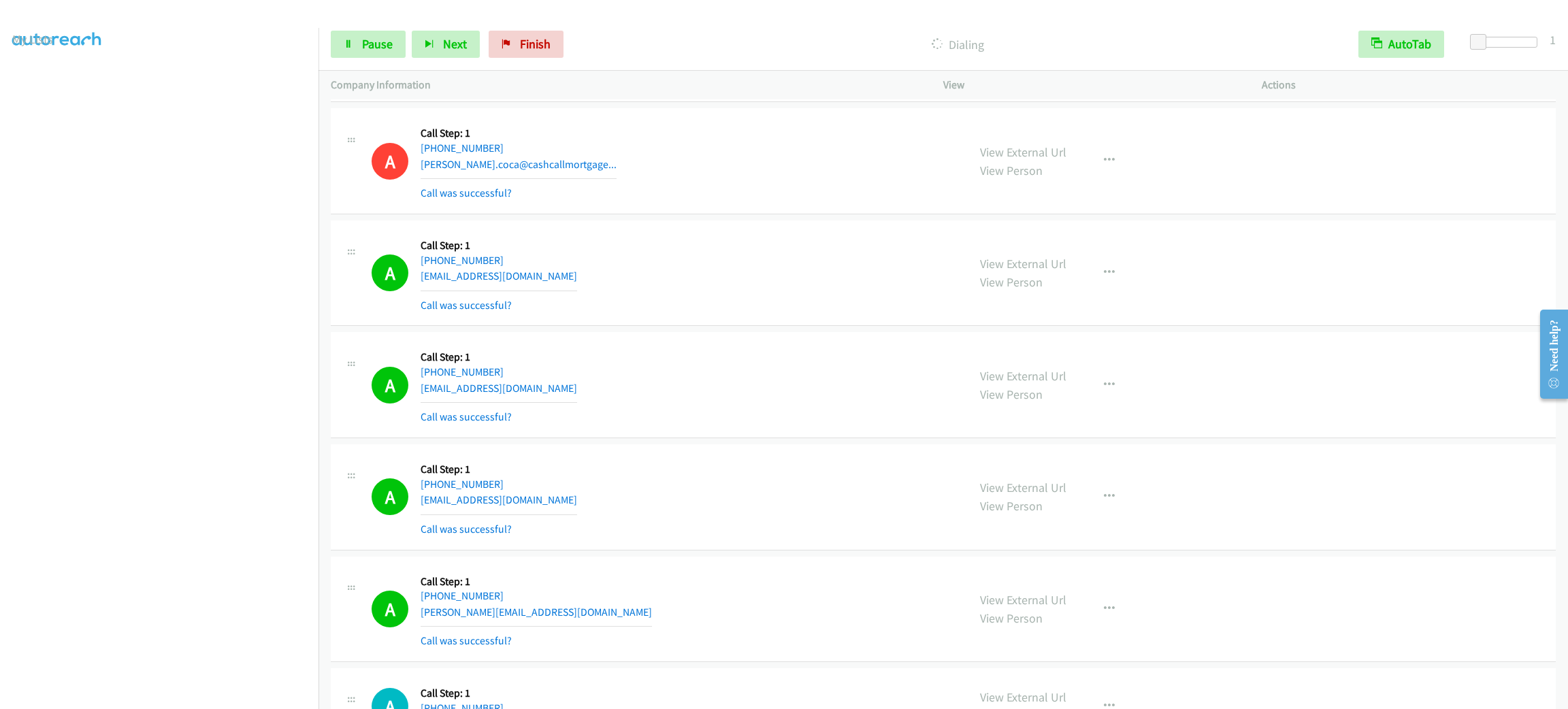
drag, startPoint x: 1238, startPoint y: 297, endPoint x: 1275, endPoint y: 526, distance: 232.0
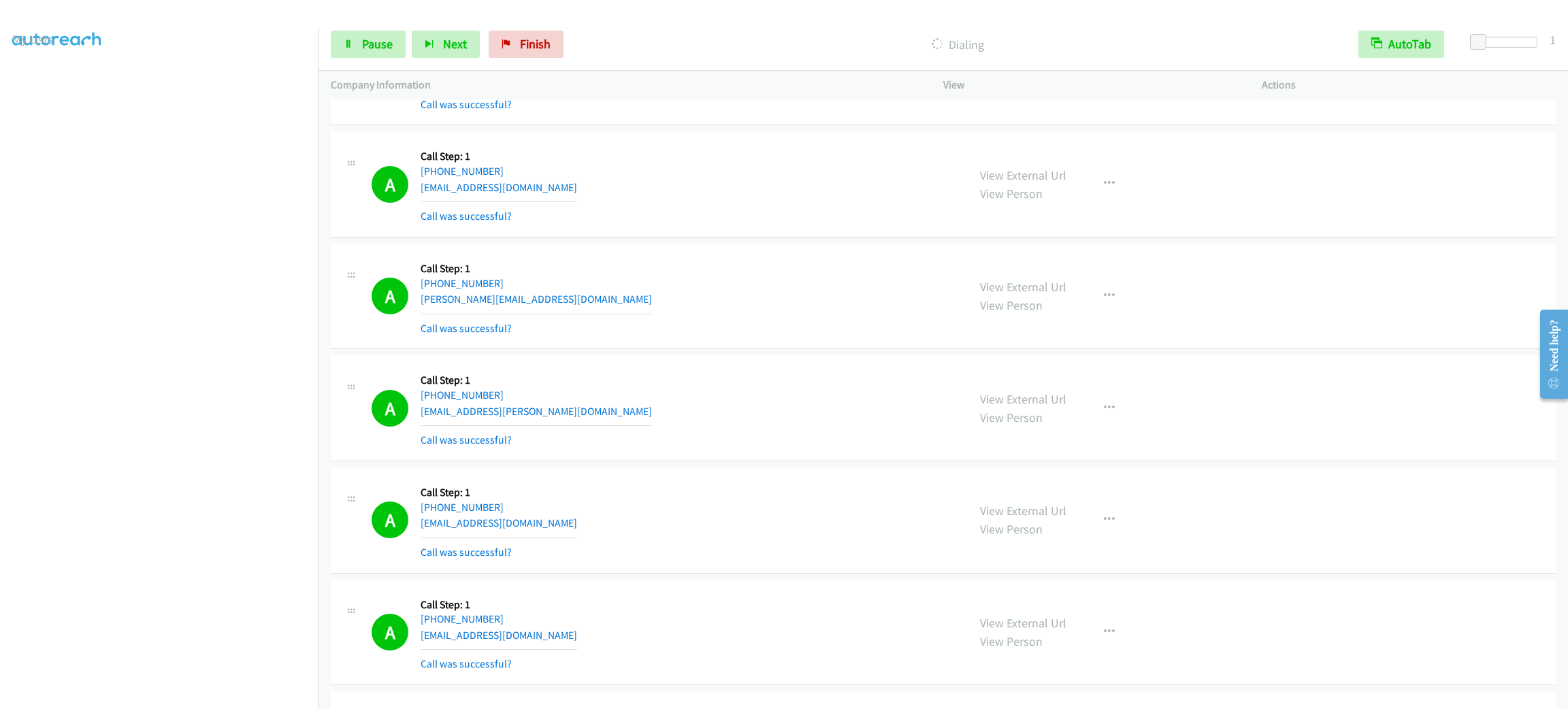
scroll to position [12133, 0]
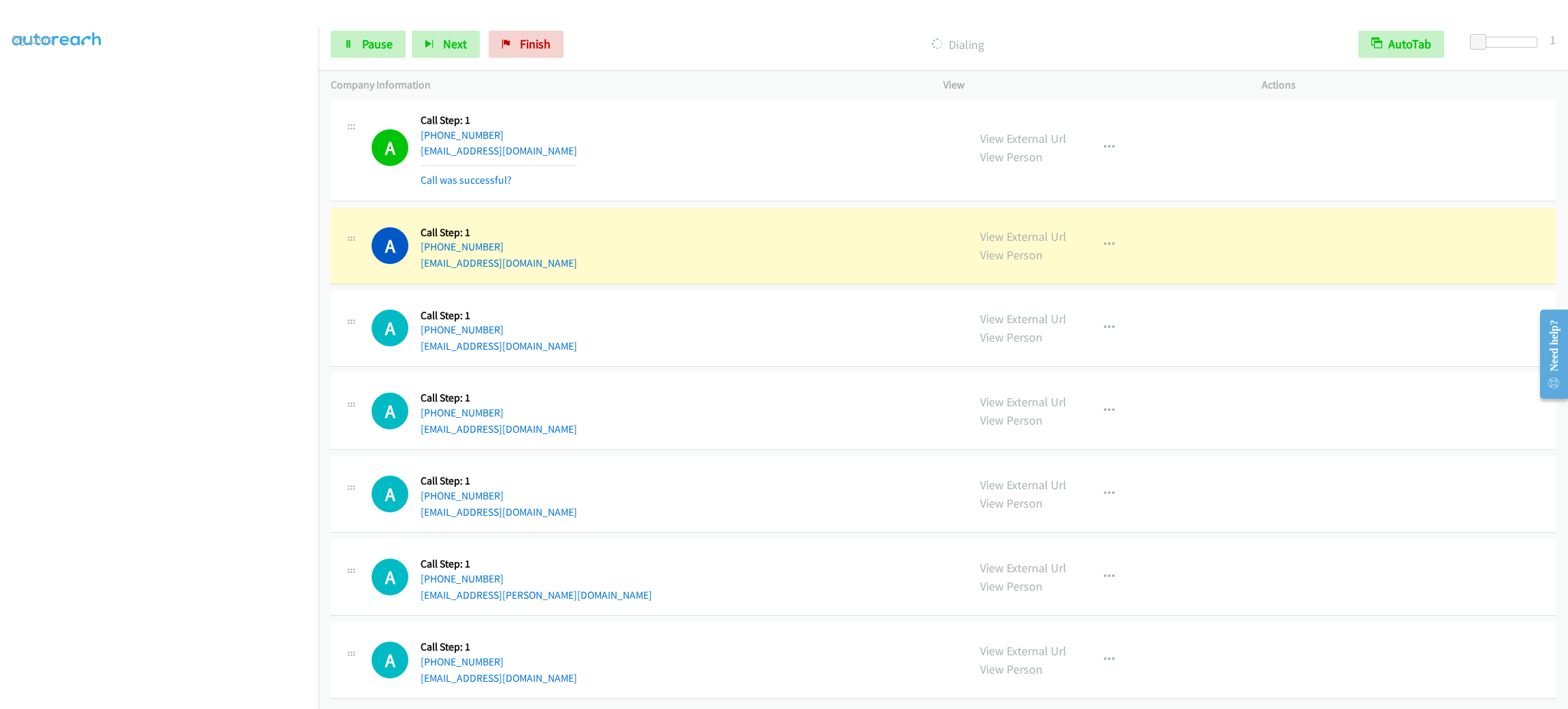
click at [725, 162] on div "A Callback Scheduled Call Step: 1 [GEOGRAPHIC_DATA]/[GEOGRAPHIC_DATA] [PHONE_NU…" at bounding box center [664, 148] width 584 height 81
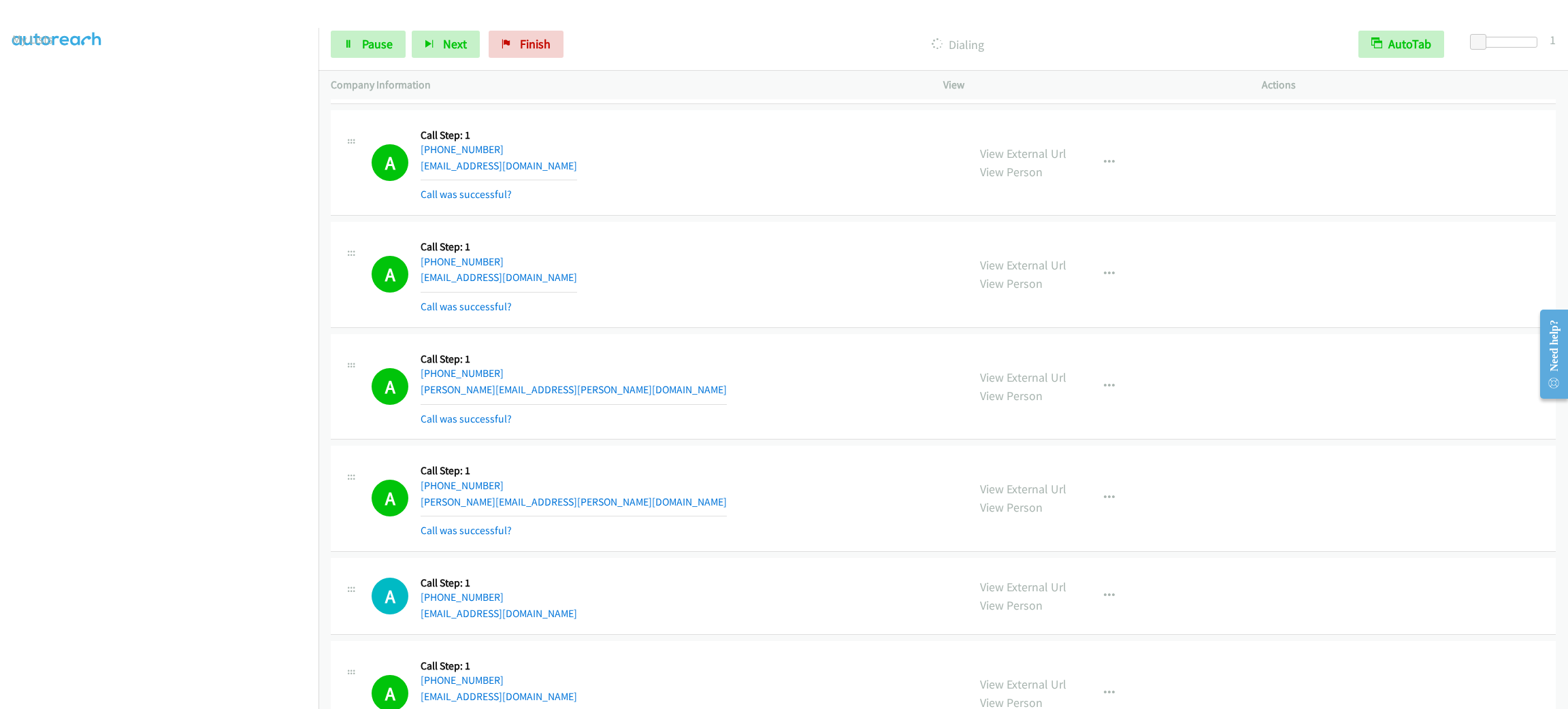
drag, startPoint x: 1089, startPoint y: 389, endPoint x: 1101, endPoint y: 412, distance: 25.9
click at [1089, 389] on div "View External Url View Person View External Url Email Schedule/Manage Callback …" at bounding box center [1133, 387] width 331 height 81
click at [1104, 392] on icon "button" at bounding box center [1109, 386] width 11 height 11
click at [1076, 516] on link "Add to do not call list" at bounding box center [1037, 503] width 181 height 27
click at [368, 55] on link "Pause" at bounding box center [368, 44] width 75 height 27
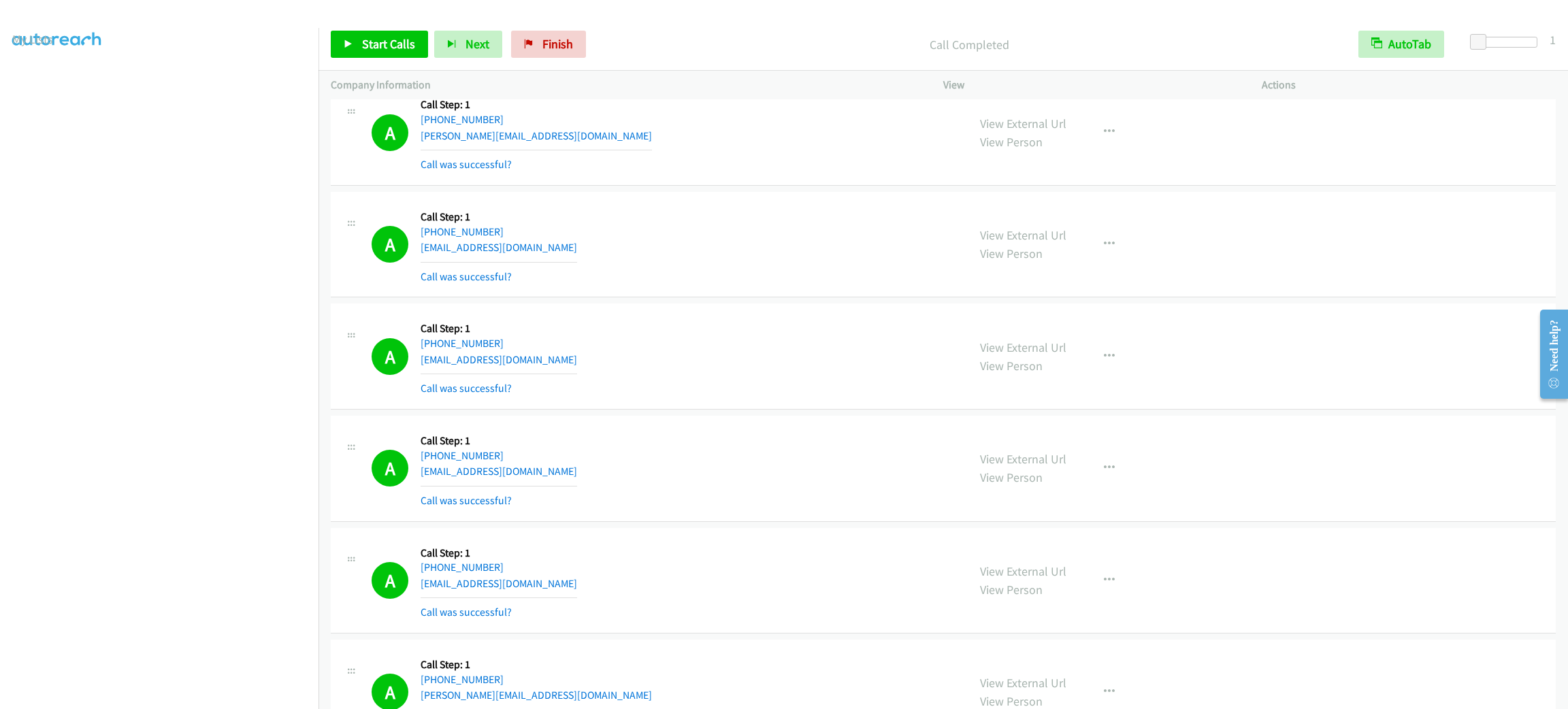
scroll to position [10095, 0]
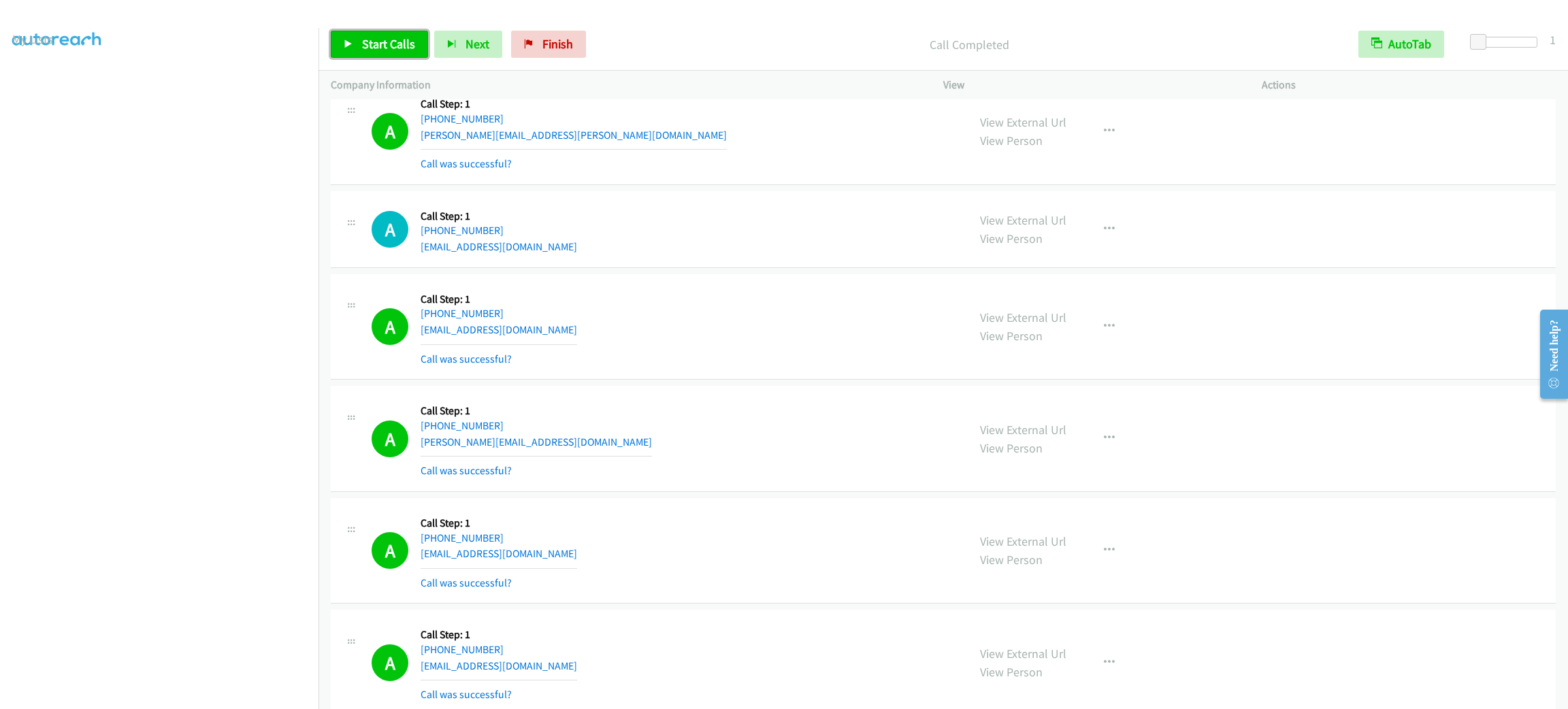
click at [391, 43] on span "Start Calls" at bounding box center [388, 44] width 53 height 16
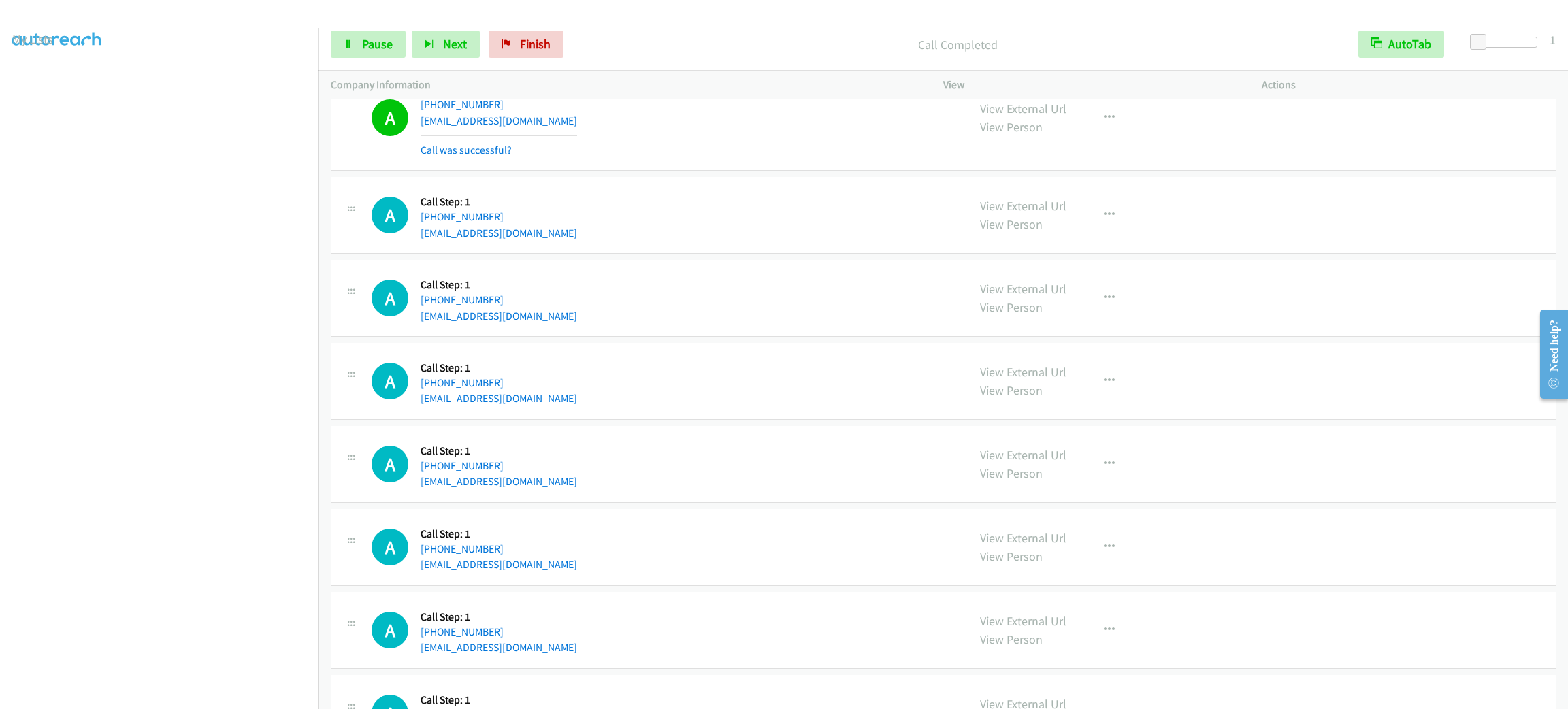
scroll to position [13286, 0]
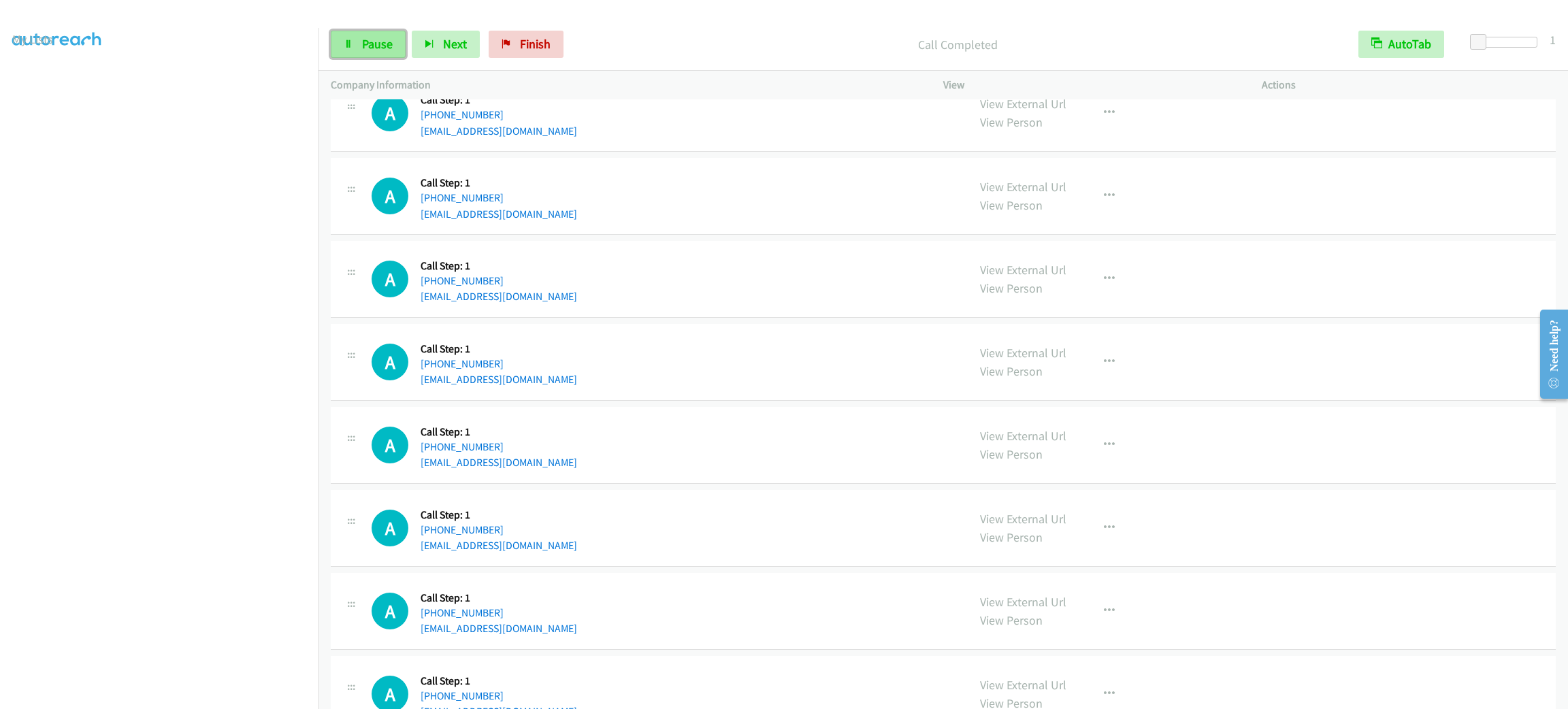
click at [377, 49] on span "Pause" at bounding box center [377, 44] width 30 height 16
drag, startPoint x: 696, startPoint y: 289, endPoint x: 698, endPoint y: 277, distance: 12.2
click at [696, 289] on div "A Callback Scheduled Call Step: 1 America/New_York [PHONE_NUMBER] [EMAIL_ADDRES…" at bounding box center [664, 279] width 584 height 52
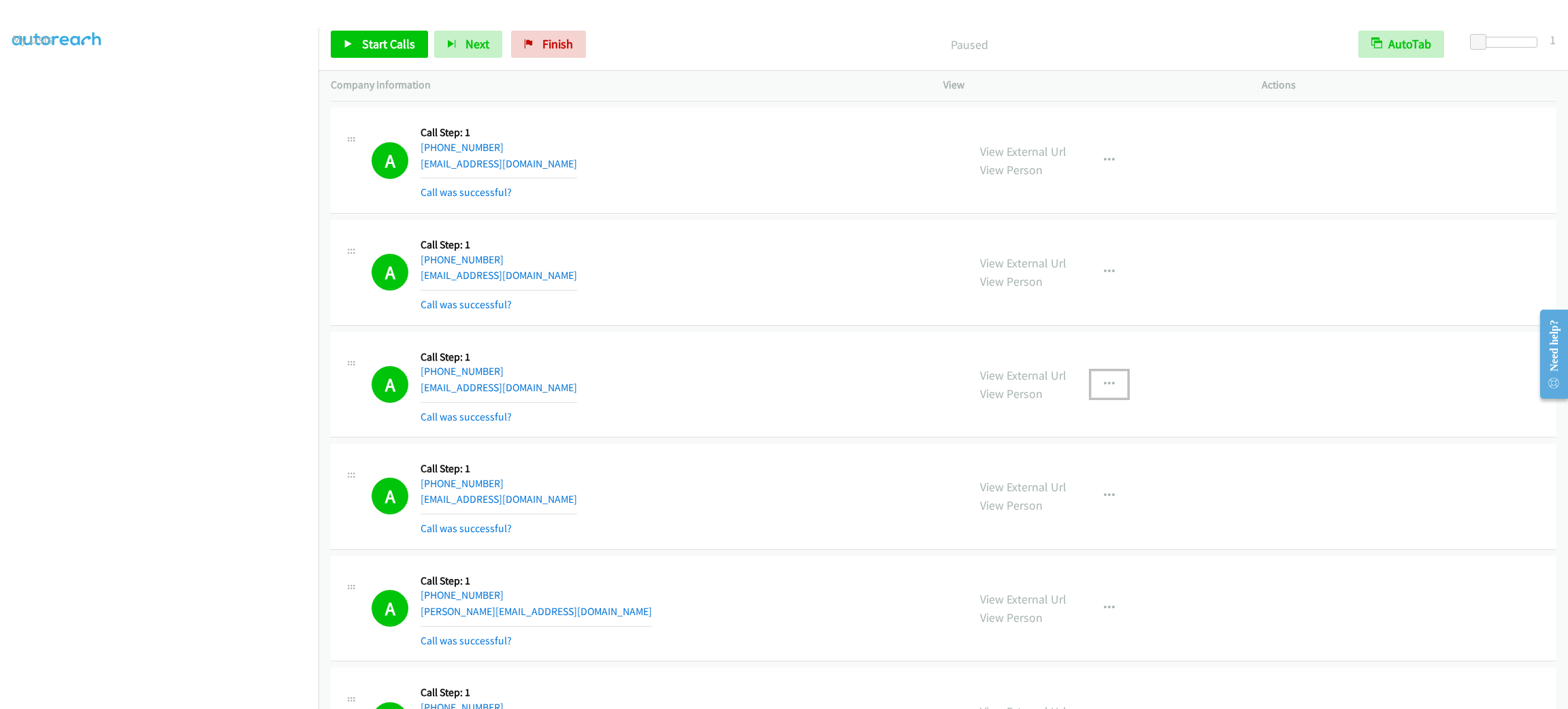
click at [1091, 395] on button "button" at bounding box center [1110, 384] width 37 height 27
click at [1079, 514] on link "Add to do not call list" at bounding box center [1037, 500] width 181 height 27
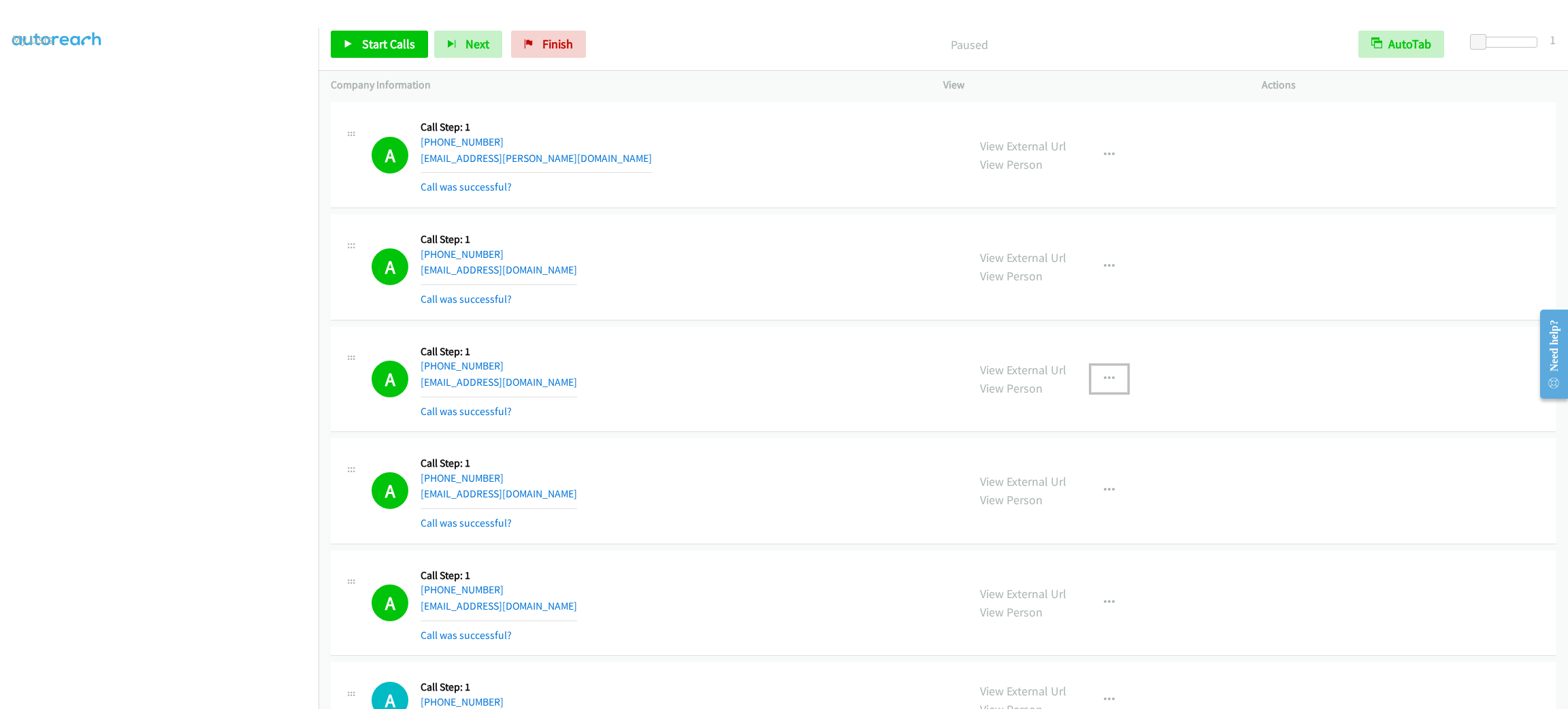
click at [1091, 393] on button "button" at bounding box center [1110, 378] width 37 height 27
click at [1073, 508] on link "Add to do not call list" at bounding box center [1037, 495] width 181 height 27
click at [834, 280] on div "A Callback Scheduled Call Step: 1 America/New_York [PHONE_NUMBER] [EMAIL_ADDRES…" at bounding box center [664, 267] width 584 height 81
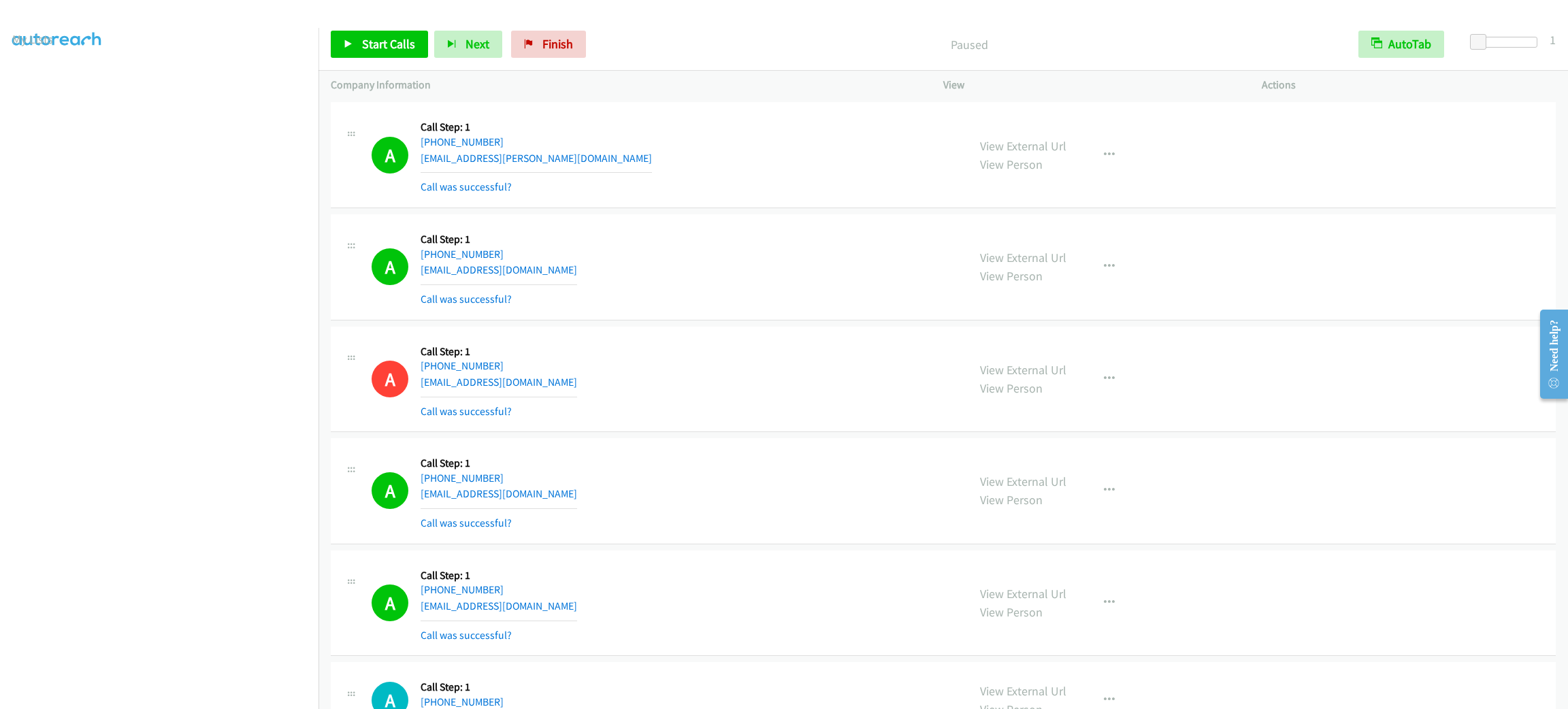
click at [834, 280] on div "A Callback Scheduled Call Step: 1 America/New_York [PHONE_NUMBER] [EMAIL_ADDRES…" at bounding box center [664, 267] width 584 height 81
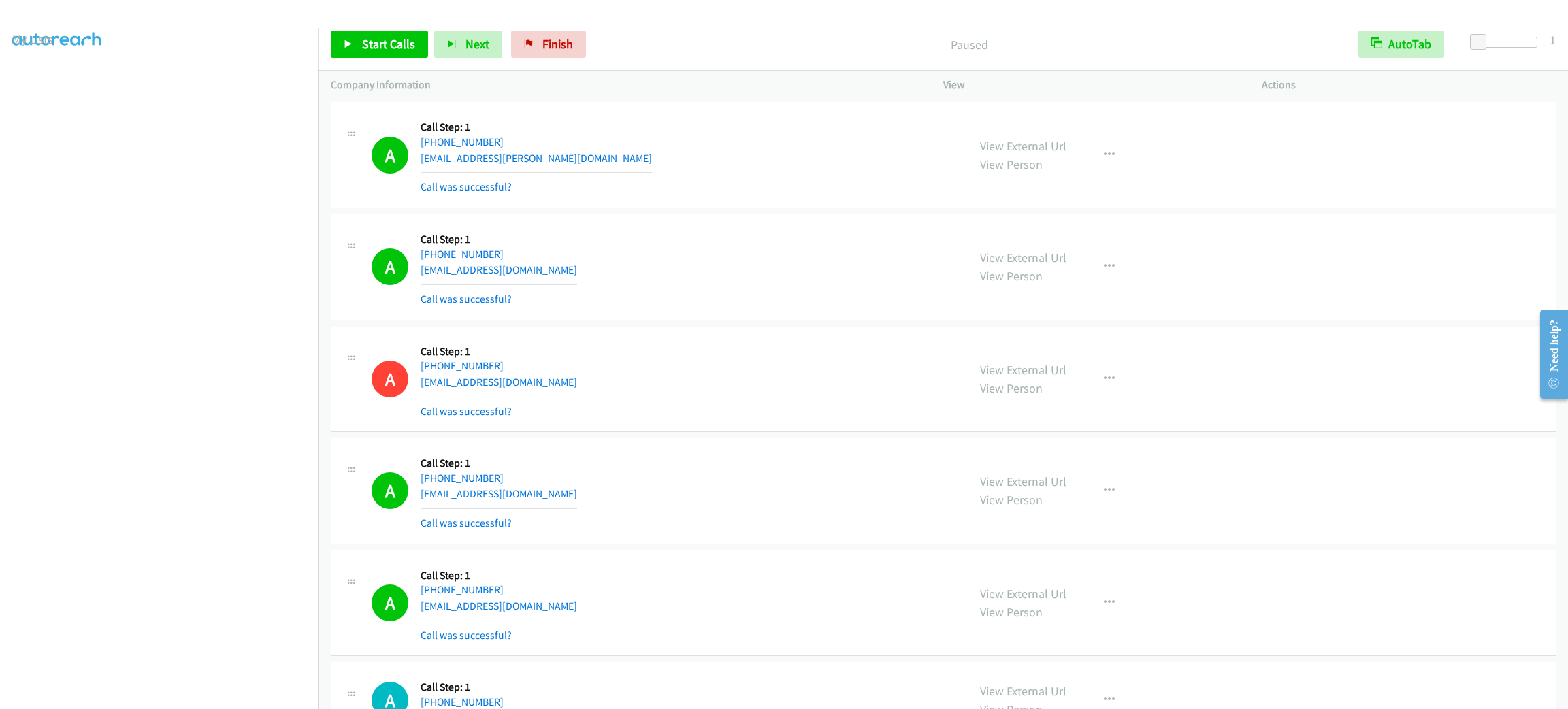
click at [834, 280] on div "A Callback Scheduled Call Step: 1 America/New_York [PHONE_NUMBER] [EMAIL_ADDRES…" at bounding box center [664, 267] width 584 height 81
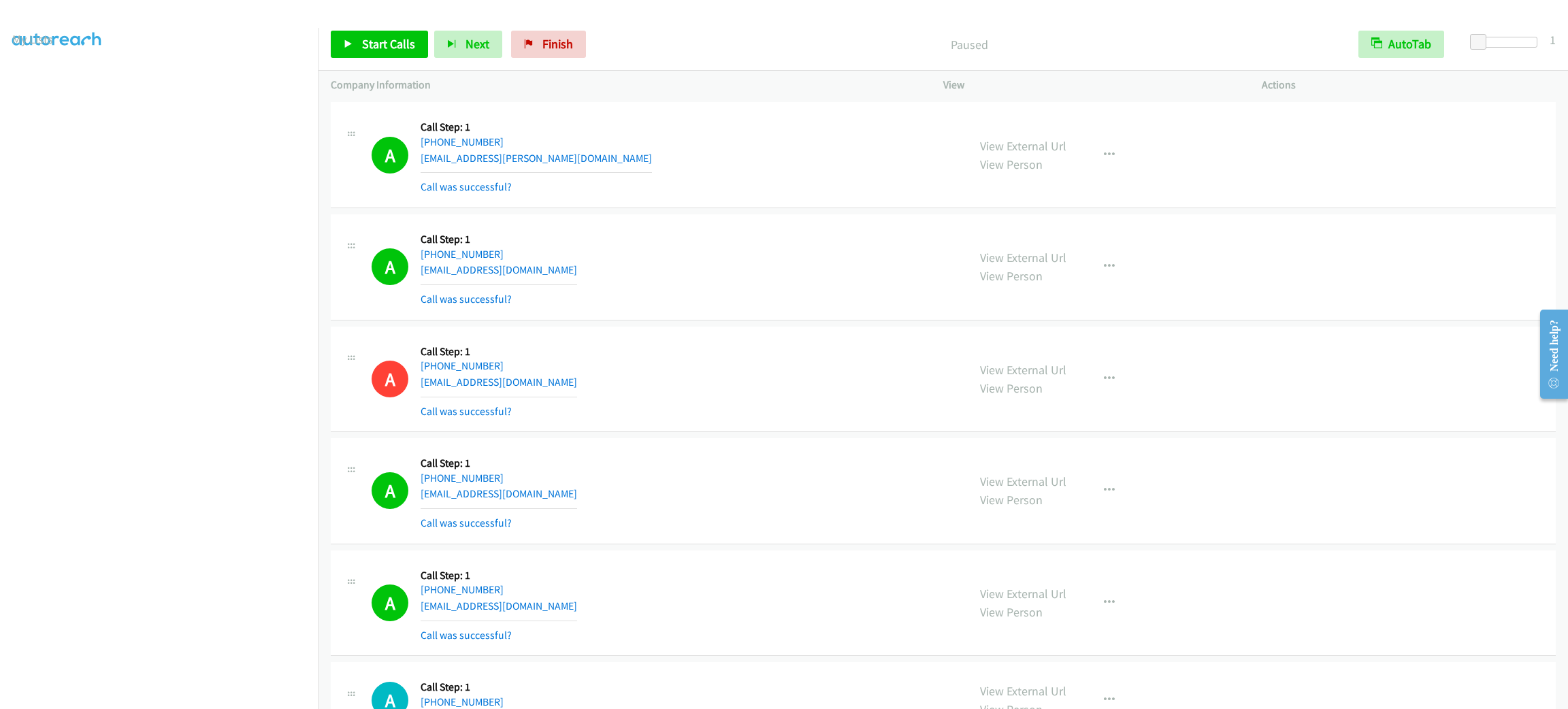
click at [834, 280] on div "A Callback Scheduled Call Step: 1 America/New_York [PHONE_NUMBER] [EMAIL_ADDRES…" at bounding box center [664, 267] width 584 height 81
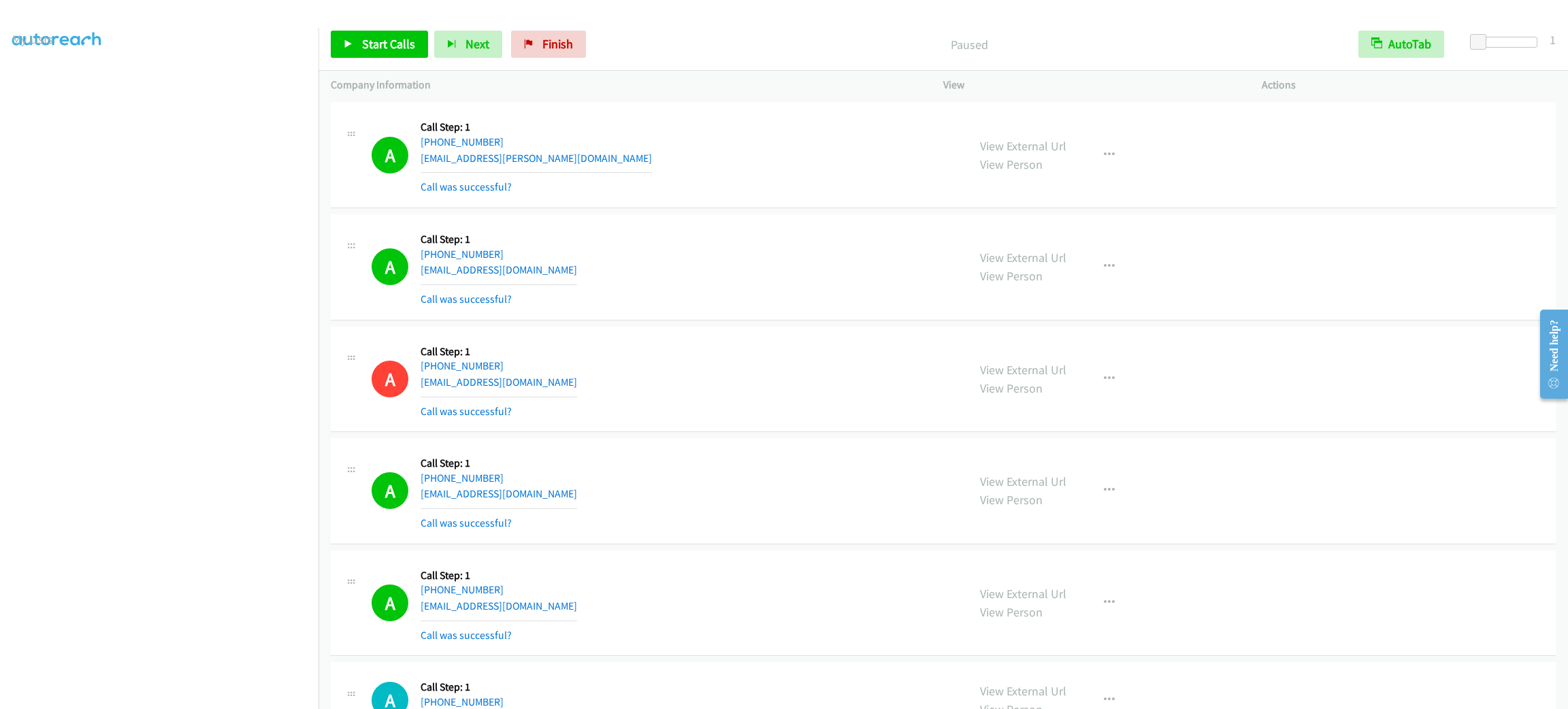
click at [834, 280] on div "A Callback Scheduled Call Step: 1 America/New_York [PHONE_NUMBER] [EMAIL_ADDRES…" at bounding box center [664, 267] width 584 height 81
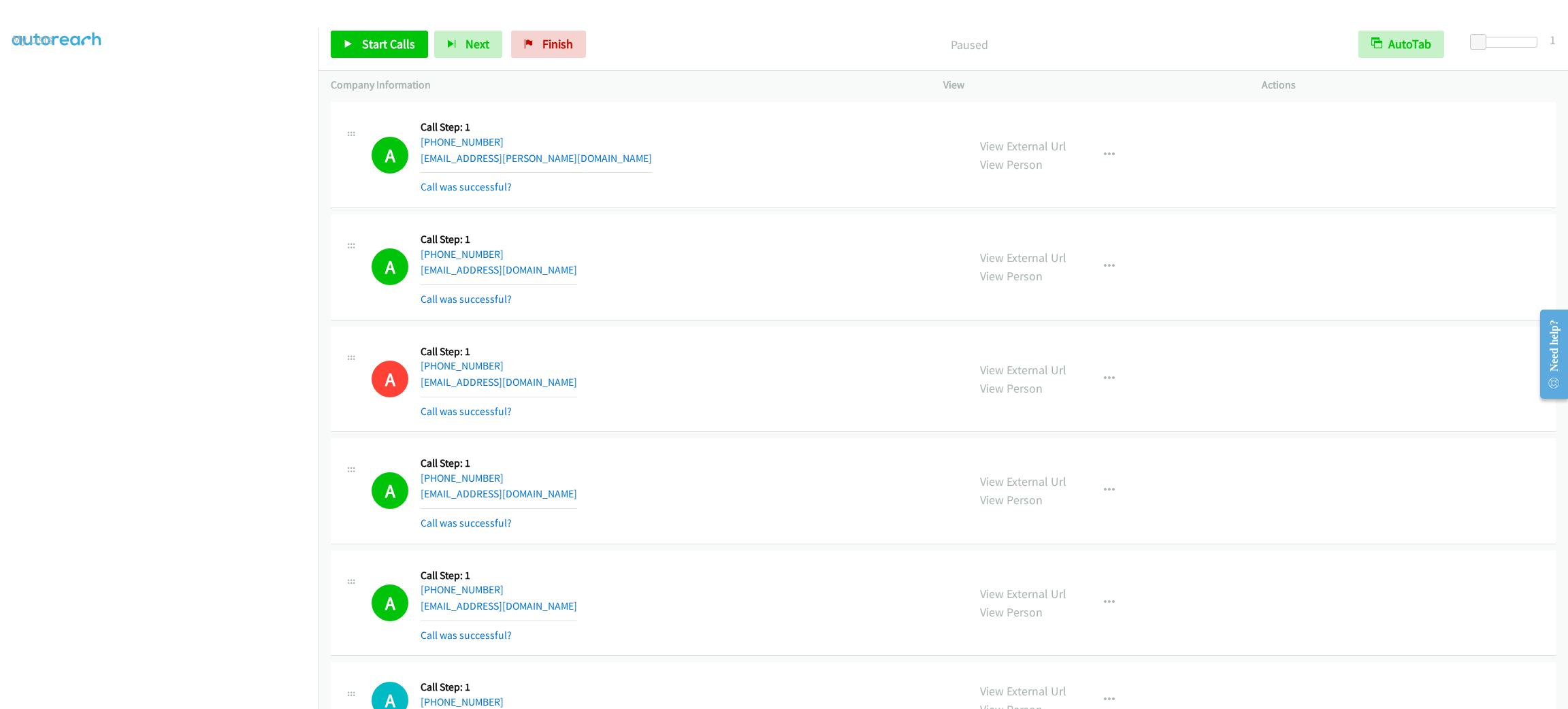
click at [834, 280] on div "A Callback Scheduled Call Step: 1 America/New_York [PHONE_NUMBER] [EMAIL_ADDRES…" at bounding box center [664, 267] width 584 height 81
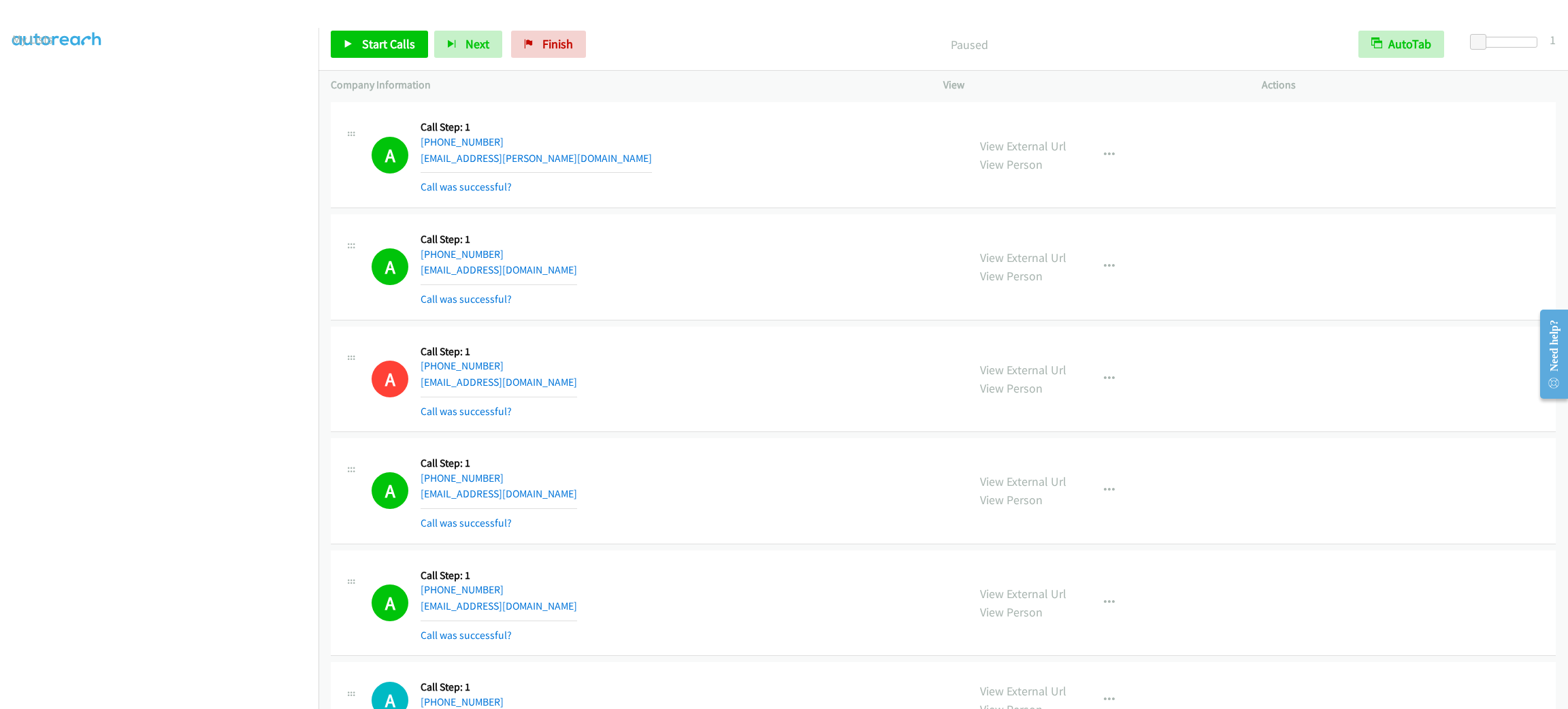
click at [834, 280] on div "A Callback Scheduled Call Step: 1 America/New_York [PHONE_NUMBER] [EMAIL_ADDRES…" at bounding box center [664, 267] width 584 height 81
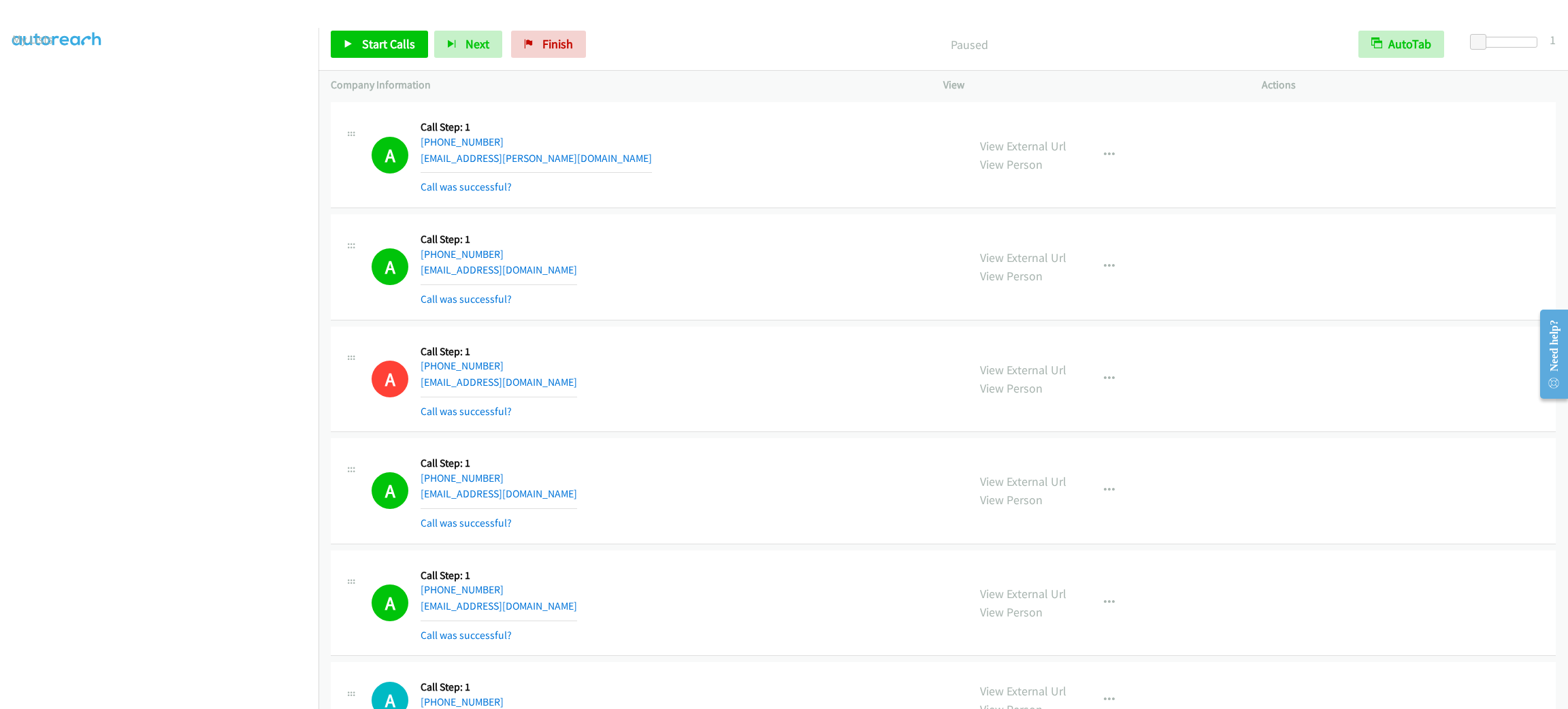
click at [834, 280] on div "A Callback Scheduled Call Step: 1 America/New_York [PHONE_NUMBER] [EMAIL_ADDRES…" at bounding box center [664, 267] width 584 height 81
click at [839, 272] on div "A Callback Scheduled Call Step: 1 America/New_York [PHONE_NUMBER] [EMAIL_ADDRES…" at bounding box center [664, 267] width 584 height 81
